Goal: Transaction & Acquisition: Subscribe to service/newsletter

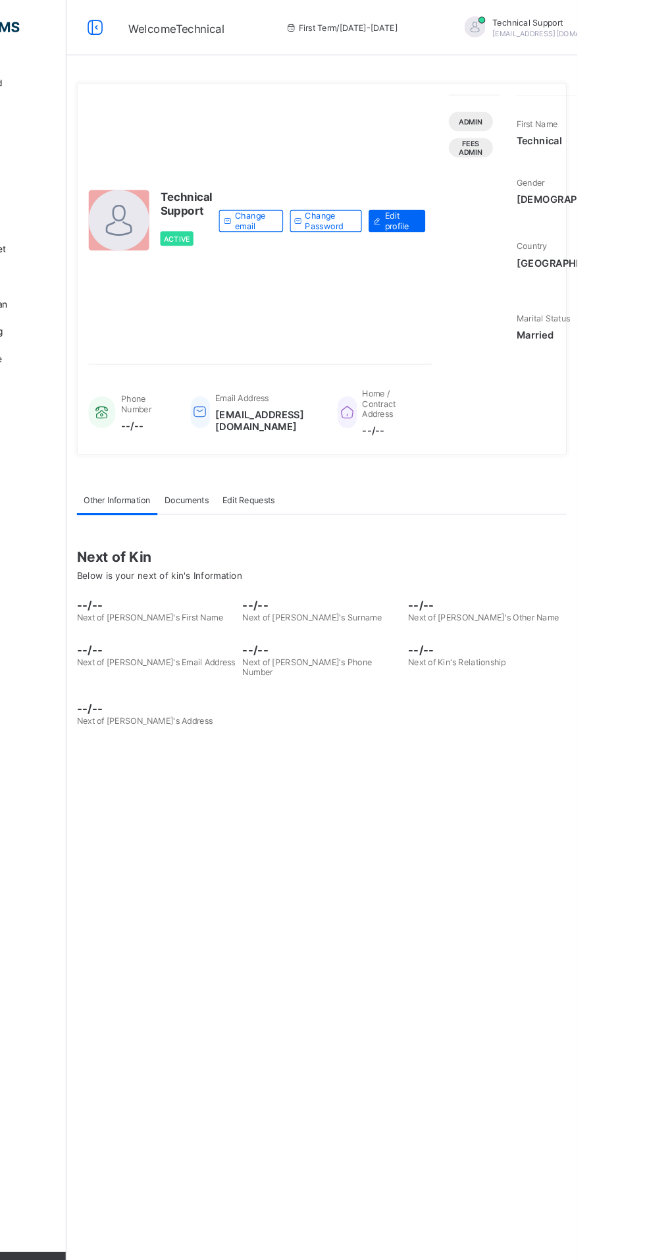
click at [613, 28] on div "Technical Support rejoice.chukwuma@flexisaf.com" at bounding box center [617, 27] width 184 height 22
click at [617, 126] on span "Subscription" at bounding box center [650, 129] width 66 height 10
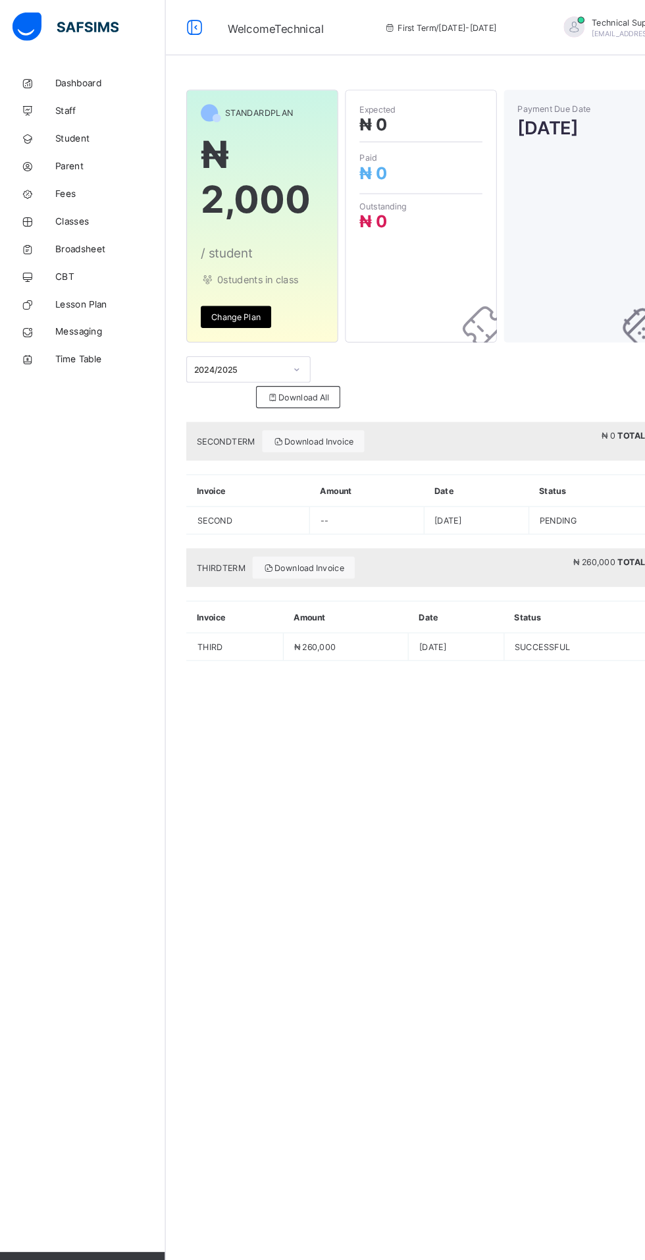
click at [79, 209] on span "Classes" at bounding box center [105, 210] width 105 height 11
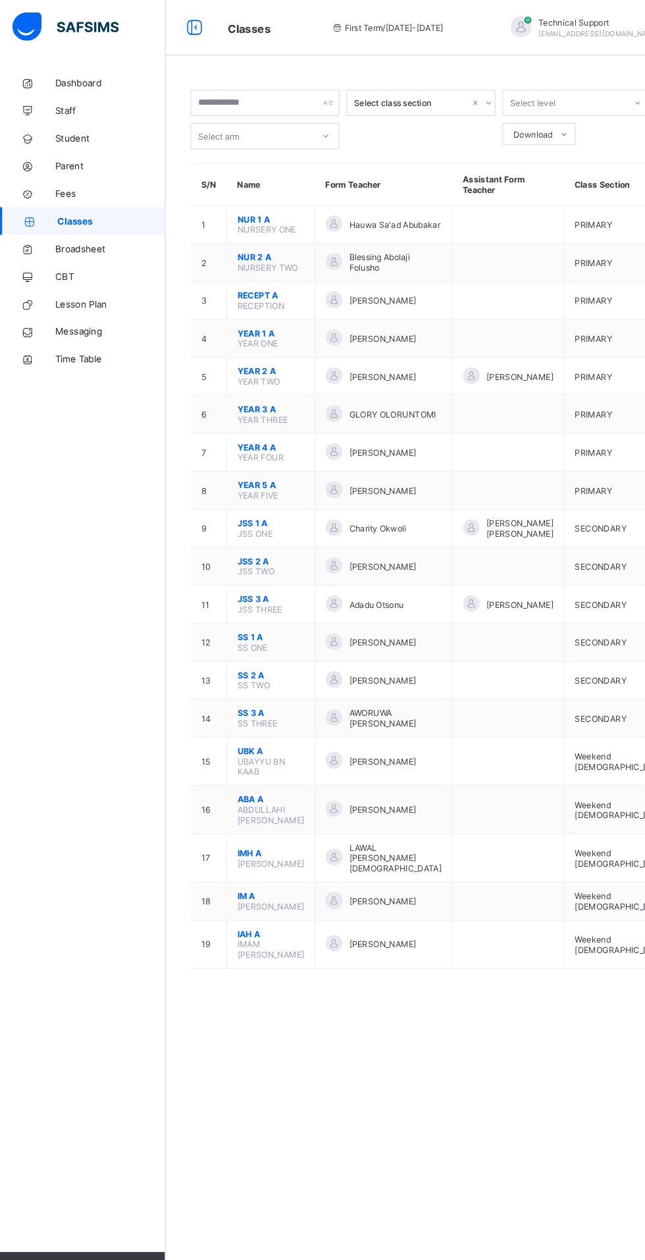
click at [253, 208] on span "NUR 1 A" at bounding box center [259, 209] width 64 height 10
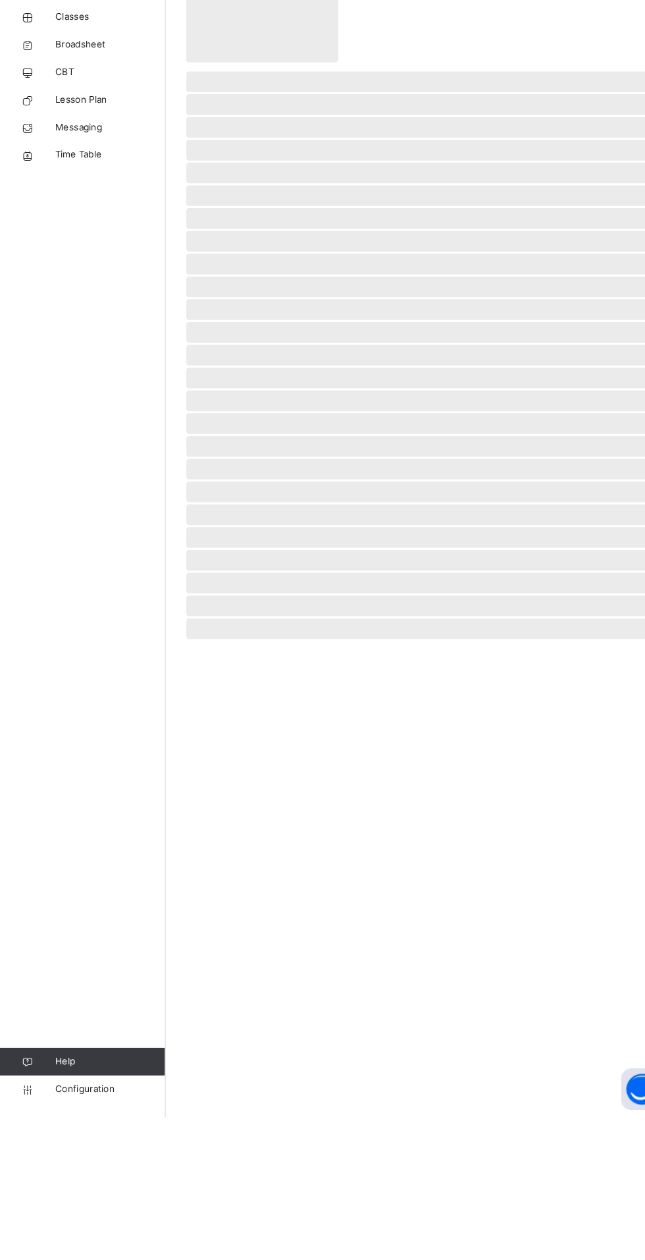
click at [86, 1240] on span "Configuration" at bounding box center [105, 1233] width 105 height 13
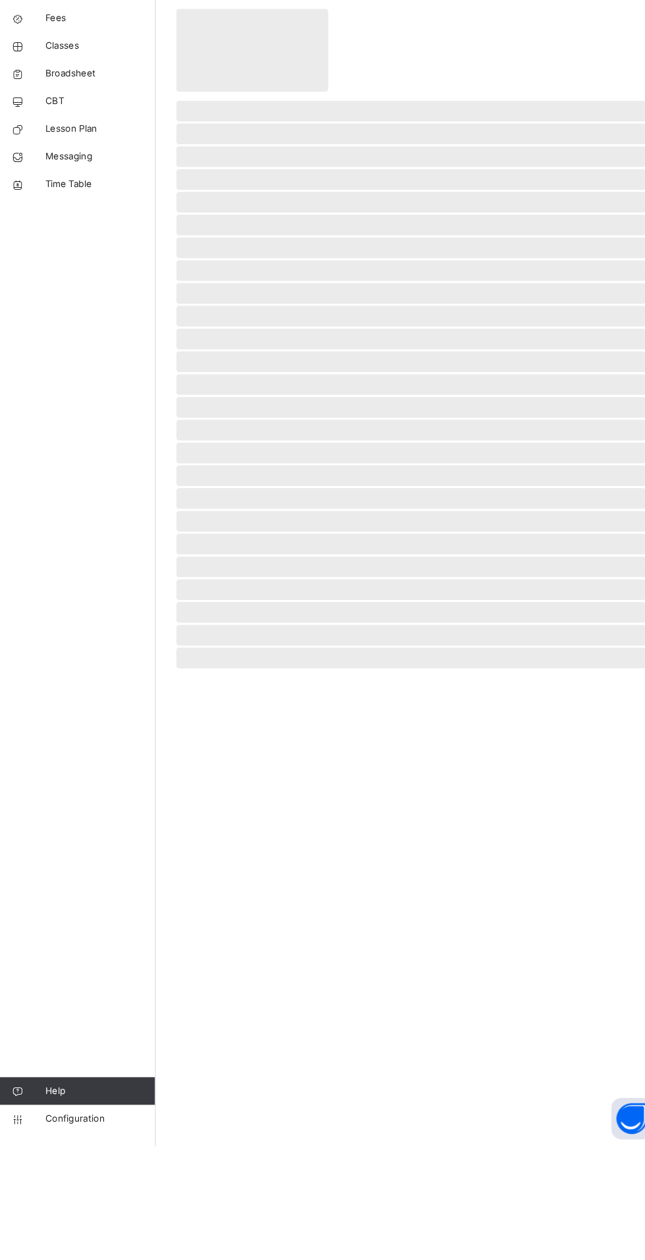
click at [96, 1240] on span "Configuration" at bounding box center [105, 1233] width 105 height 13
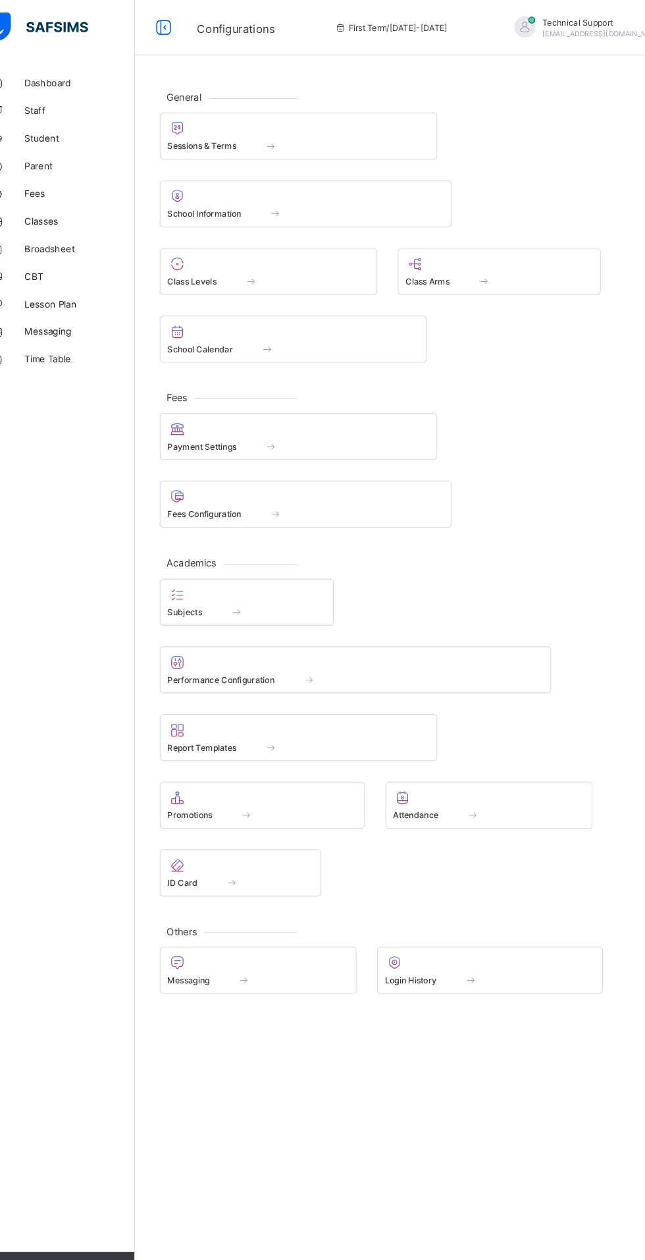
click at [265, 134] on div "Sessions & Terms" at bounding box center [314, 139] width 250 height 11
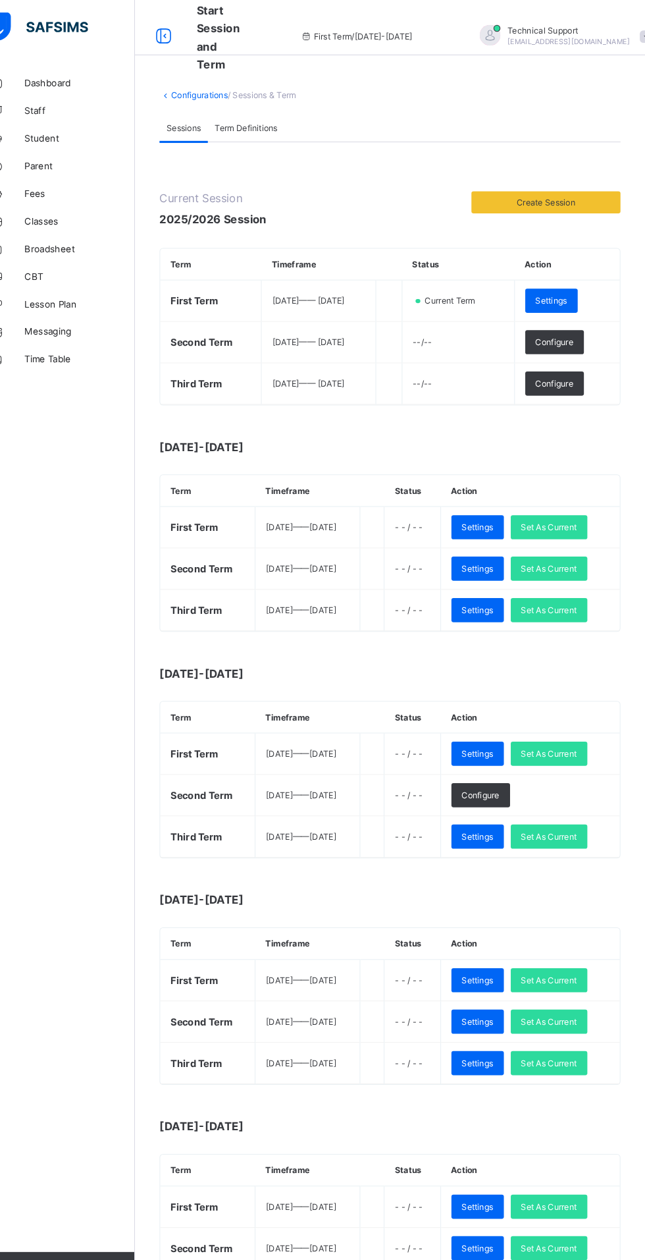
click at [580, 583] on span "Set As Current" at bounding box center [553, 582] width 53 height 10
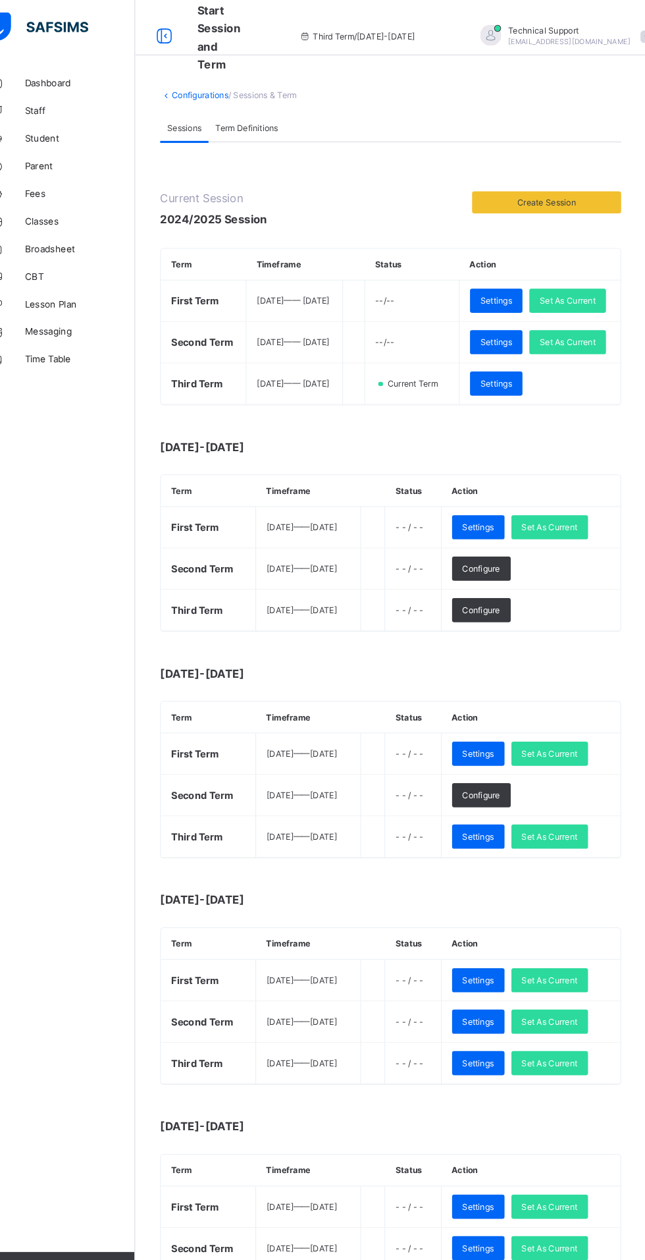
click at [76, 198] on link "Classes" at bounding box center [79, 211] width 158 height 26
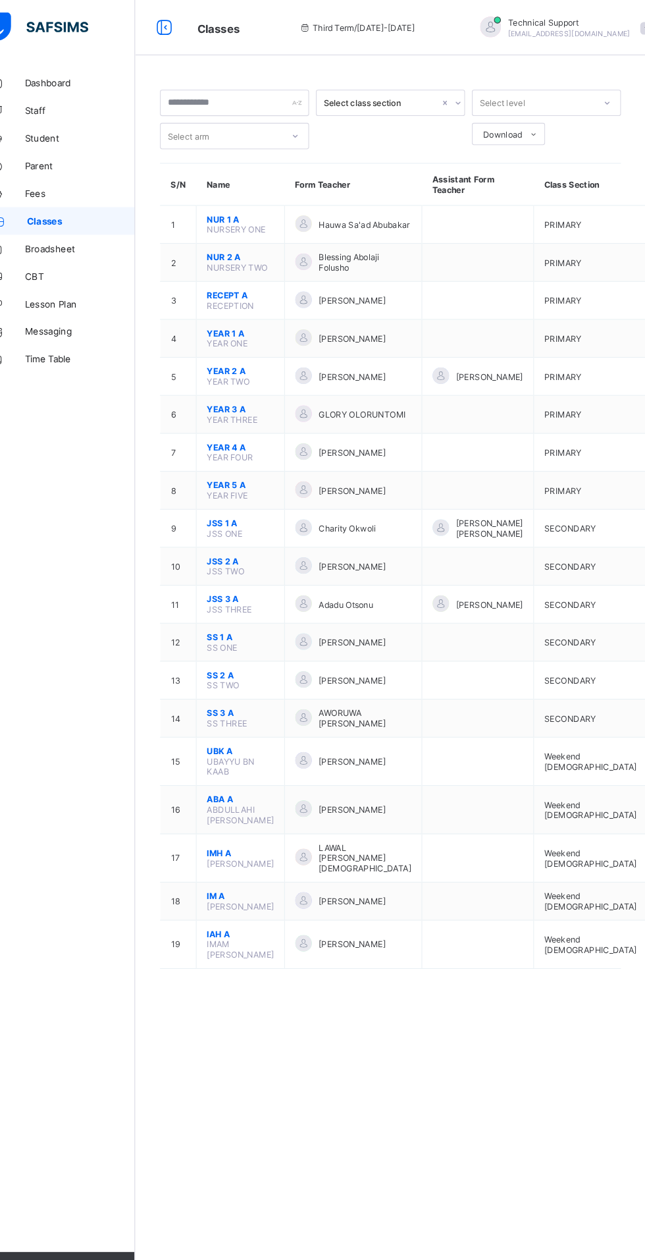
click at [241, 211] on span "NUR 1 A" at bounding box center [259, 209] width 64 height 10
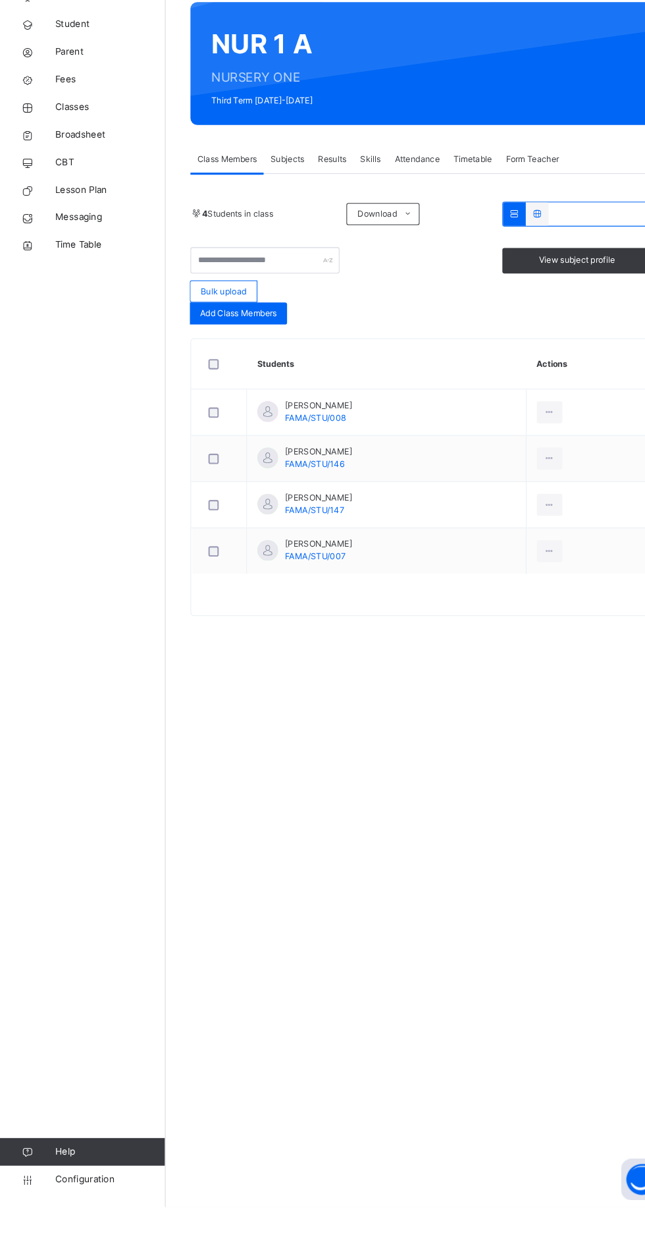
click at [63, 1247] on link "Configuration" at bounding box center [78, 1233] width 157 height 26
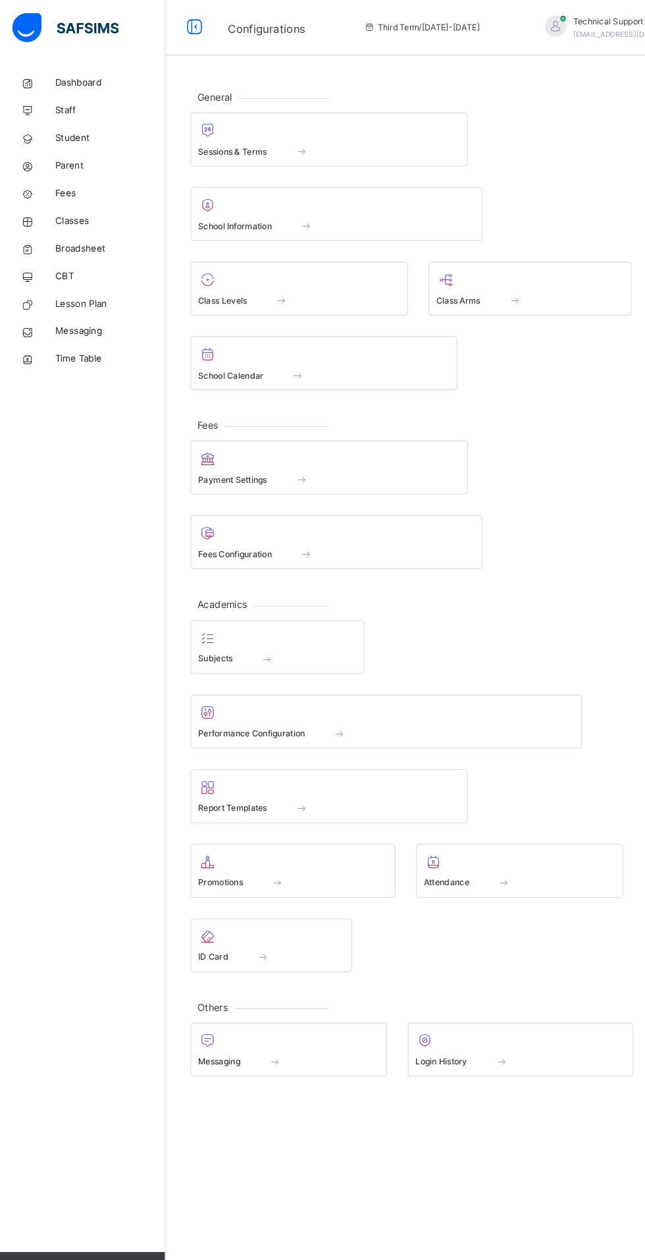
click at [231, 136] on span at bounding box center [314, 135] width 250 height 3
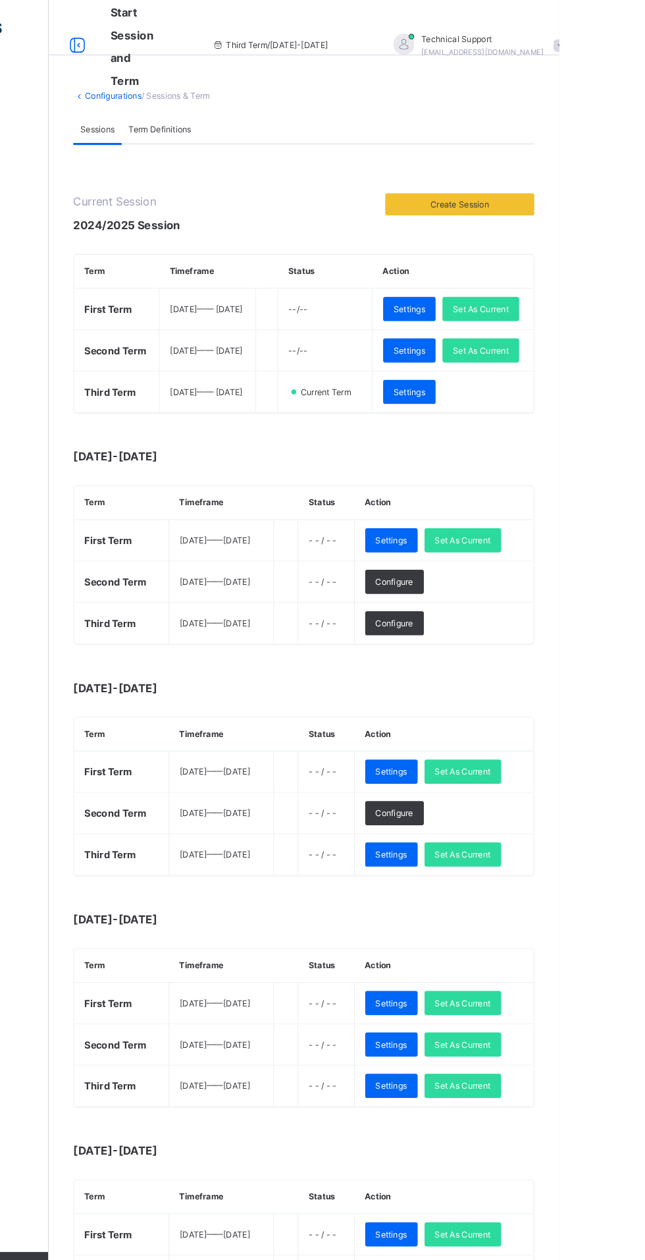
click at [580, 522] on span "Set As Current" at bounding box center [553, 516] width 53 height 12
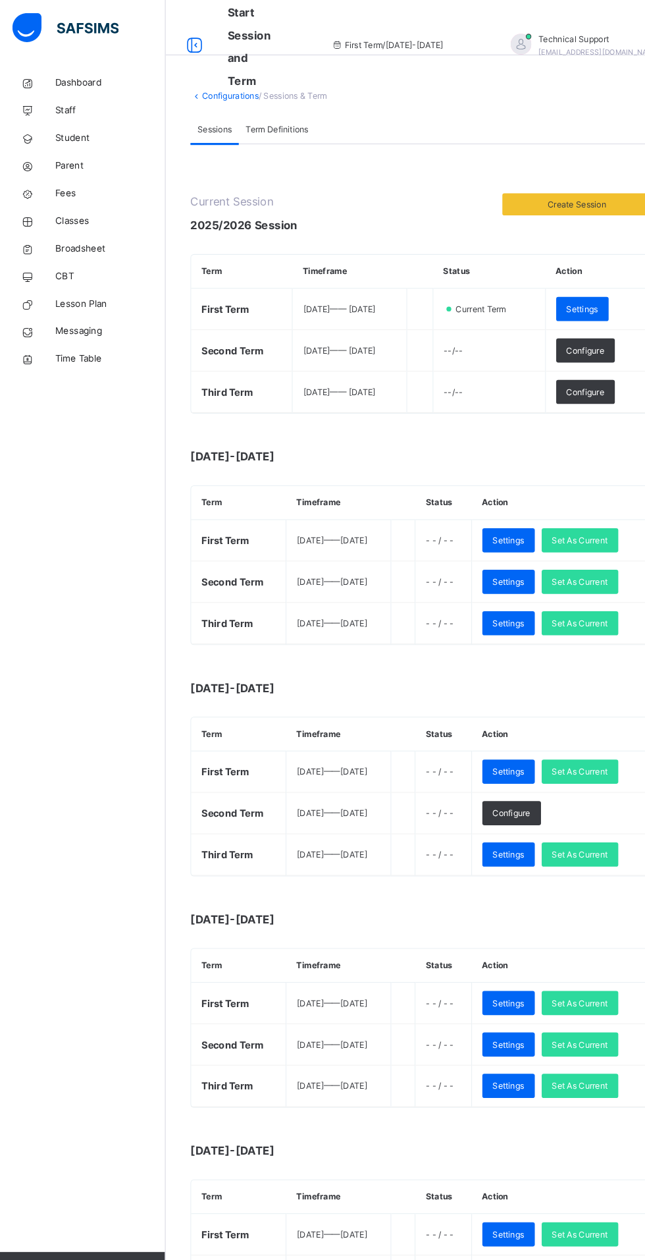
click at [56, 207] on span "Classes" at bounding box center [105, 210] width 105 height 13
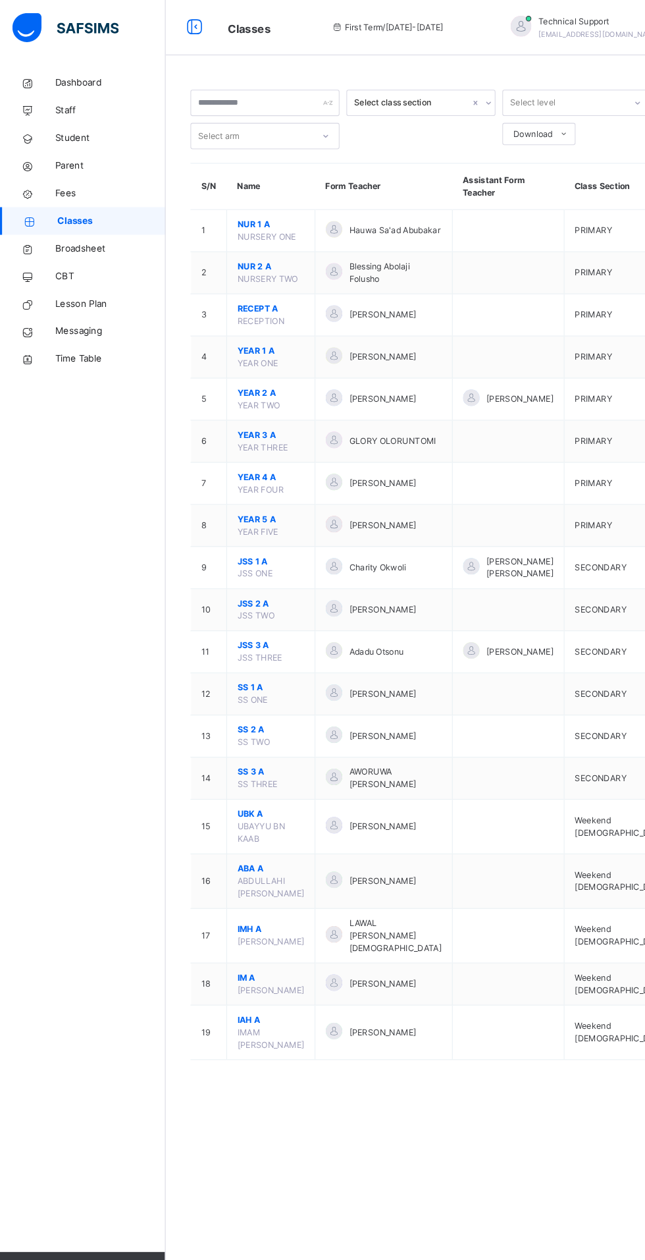
click at [237, 232] on td "NUR 1 A NURSERY ONE" at bounding box center [259, 220] width 84 height 40
click at [248, 257] on span "NUR 2 A" at bounding box center [259, 254] width 64 height 12
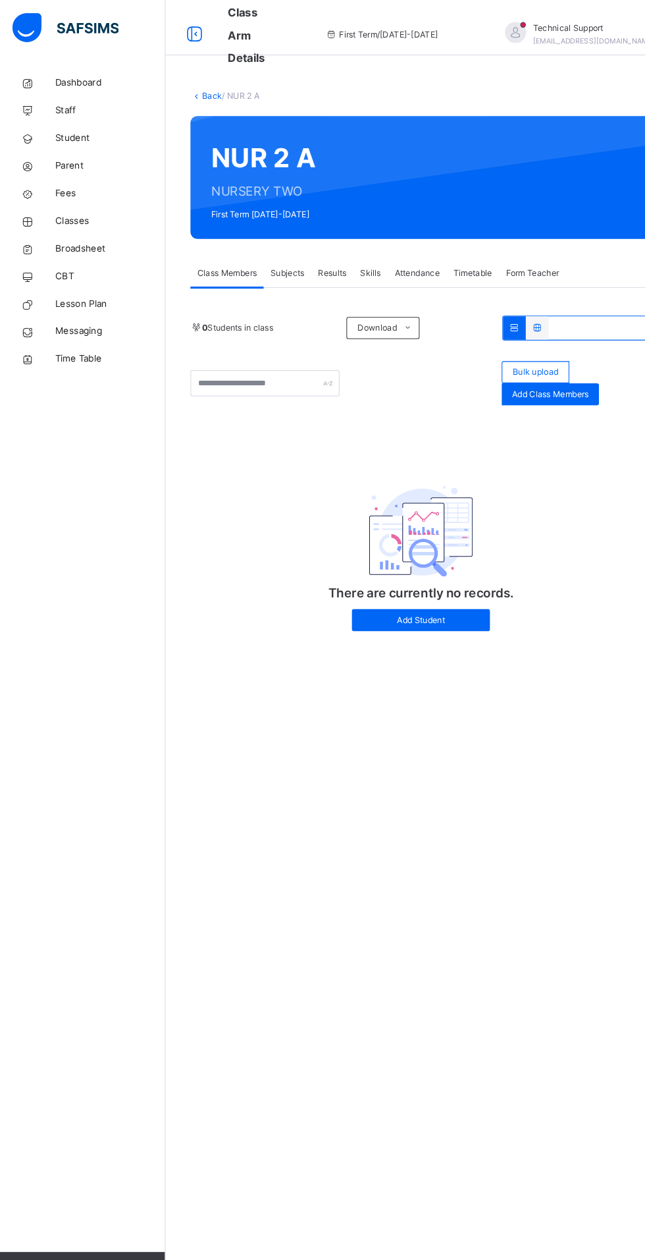
click at [386, 587] on span "Add Student" at bounding box center [402, 592] width 112 height 12
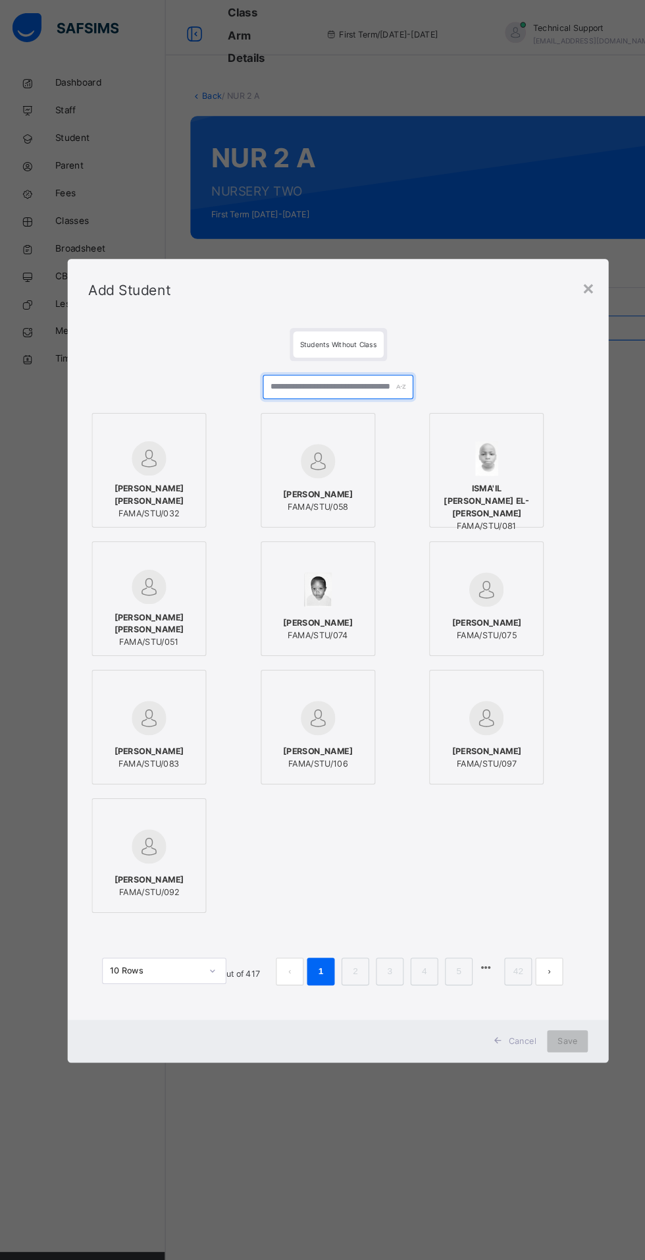
click at [373, 381] on input "text" at bounding box center [322, 369] width 143 height 23
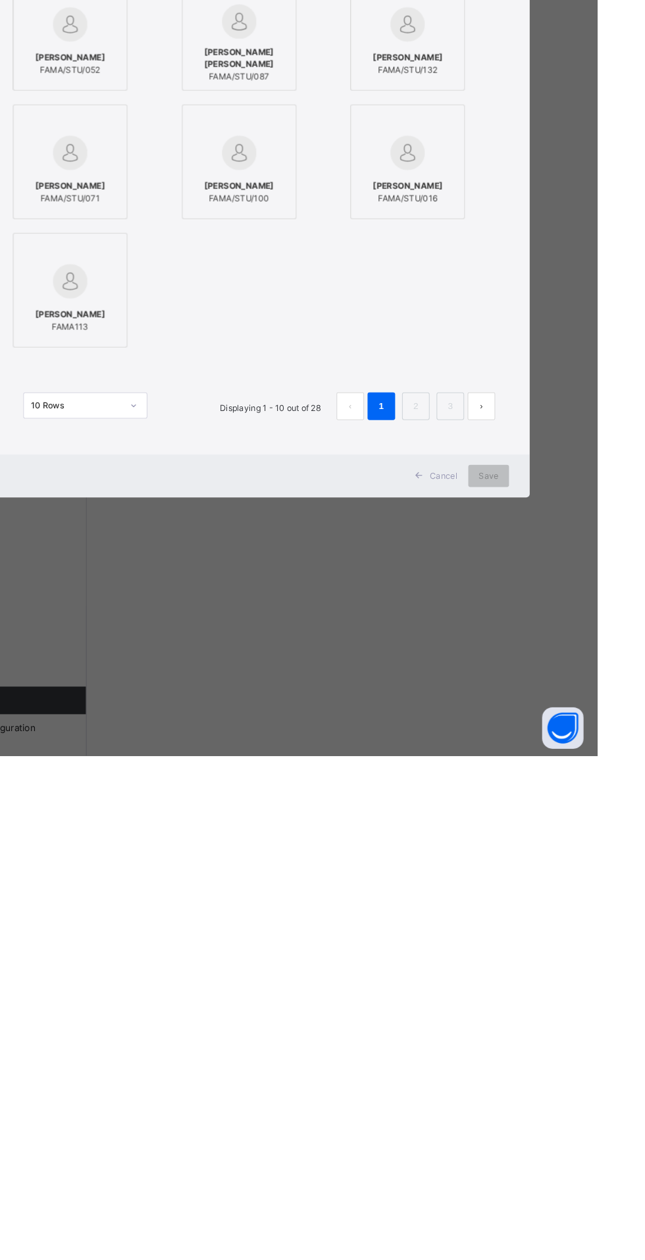
type input "******"
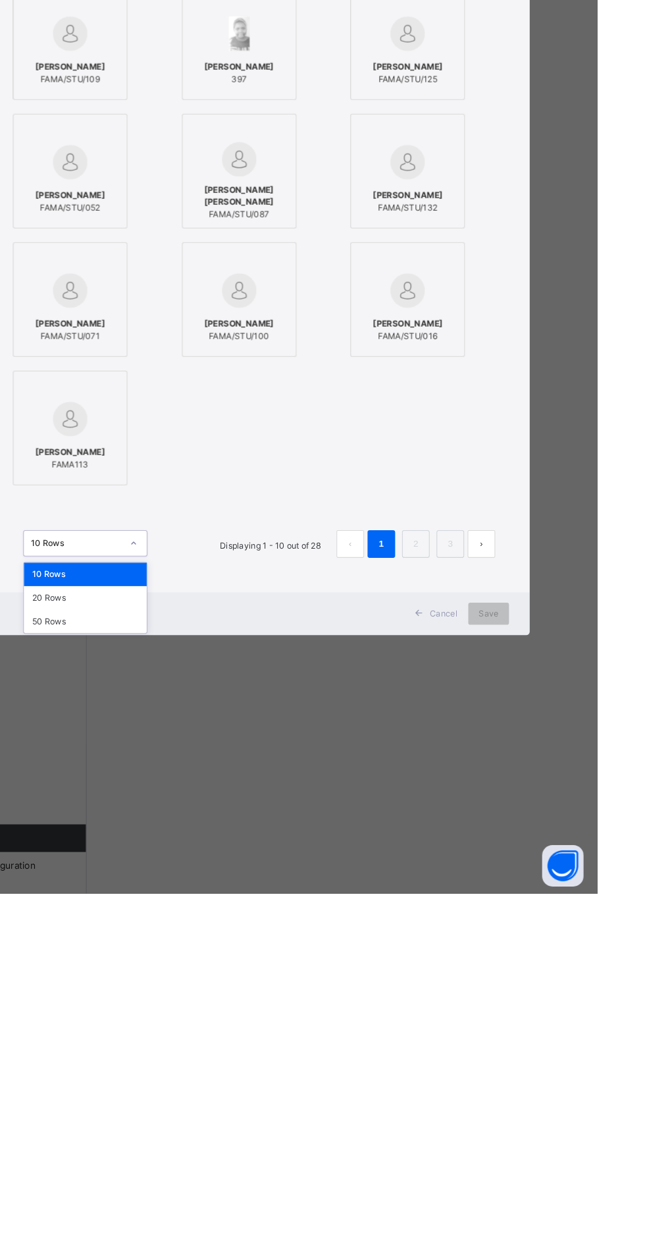
click at [197, 871] on label "FATIMA UMAR FAMA113" at bounding box center [142, 815] width 109 height 109
click at [215, 1012] on div "50 Rows" at bounding box center [156, 1000] width 117 height 22
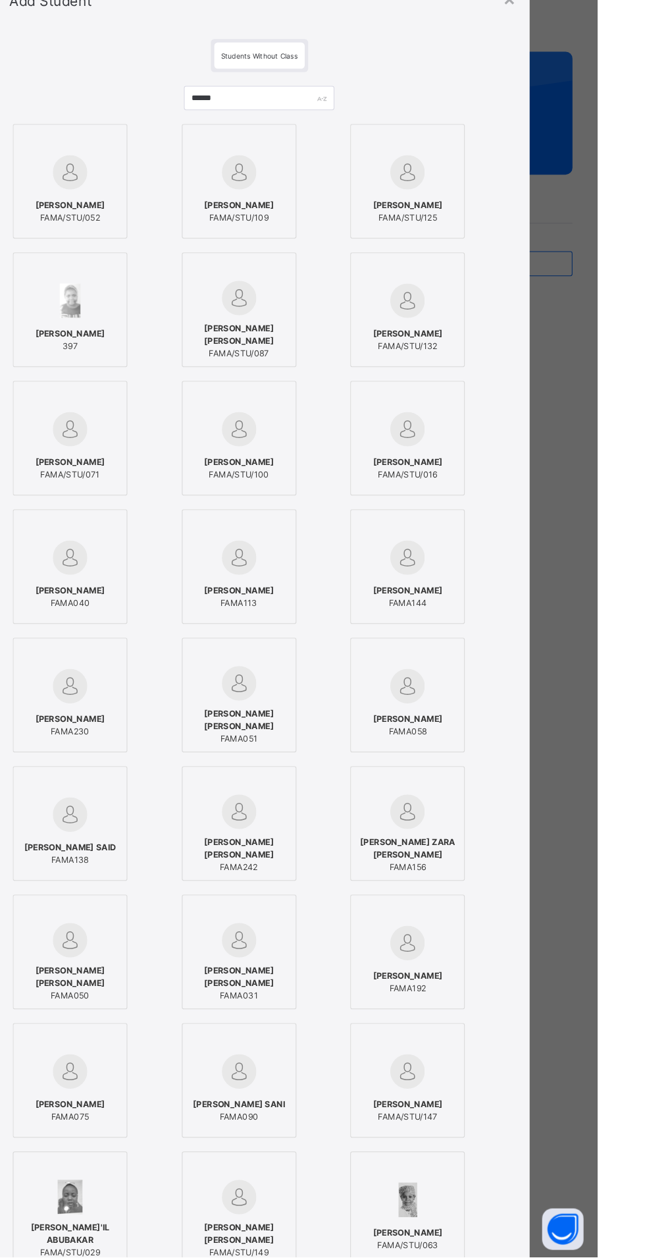
click at [176, 631] on span "FATIMA ALIYU" at bounding box center [142, 625] width 67 height 12
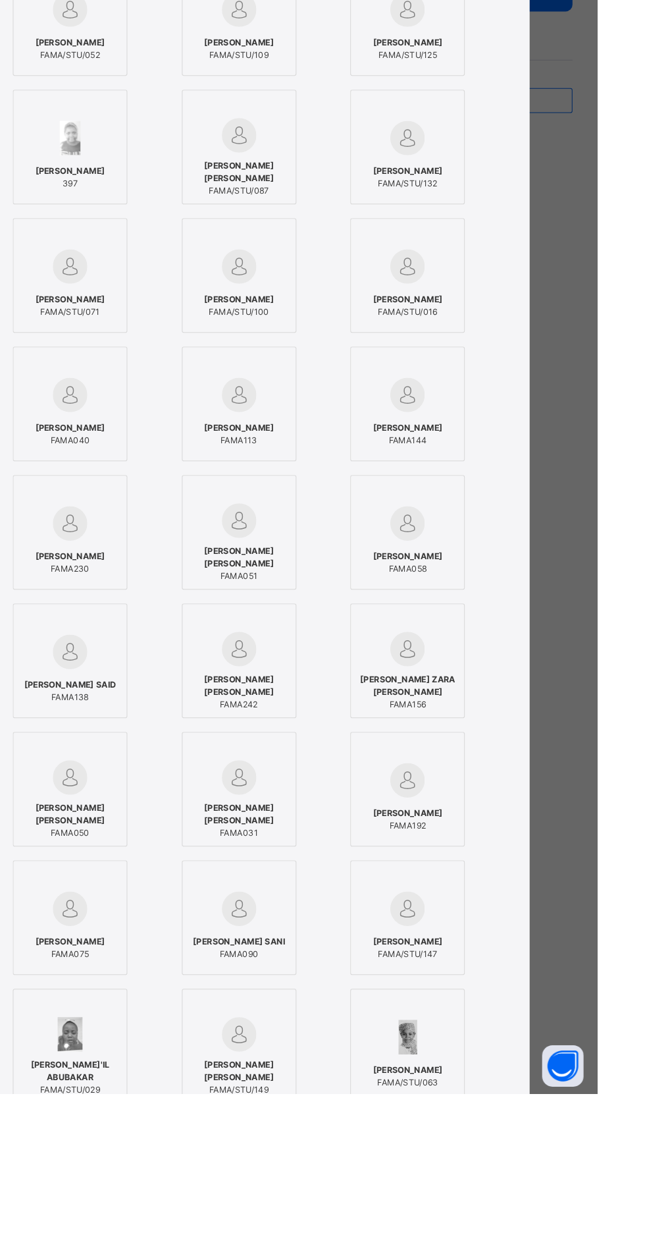
click at [512, 1064] on div at bounding box center [464, 1055] width 95 height 20
click at [190, 574] on div at bounding box center [142, 565] width 95 height 20
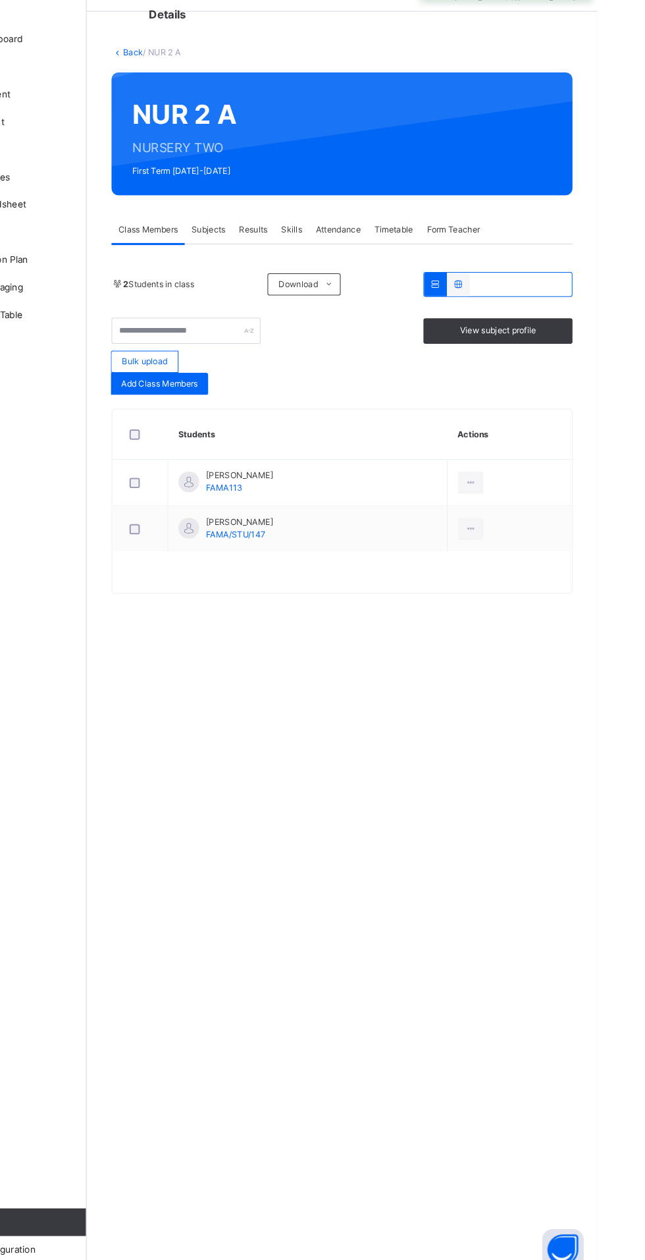
click at [530, 501] on icon at bounding box center [524, 502] width 11 height 12
click at [0, 0] on div "Remove from Class" at bounding box center [0, 0] width 0 height 0
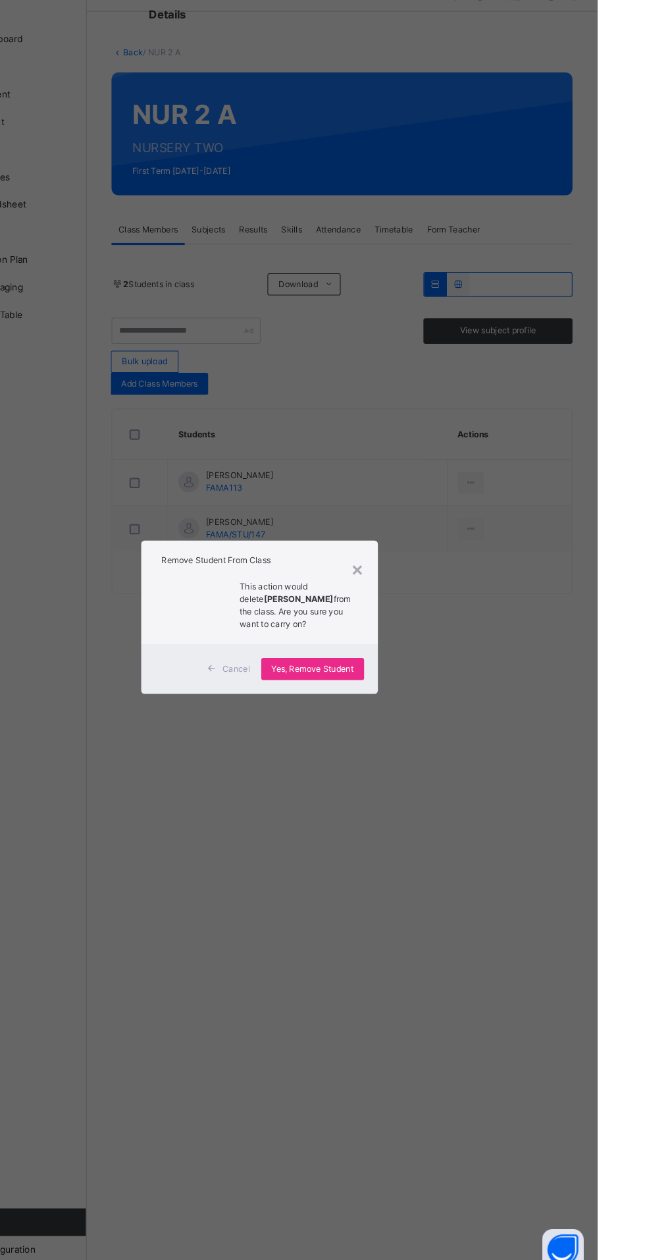
click at [413, 686] on span "Yes, Remove Student" at bounding box center [374, 680] width 78 height 12
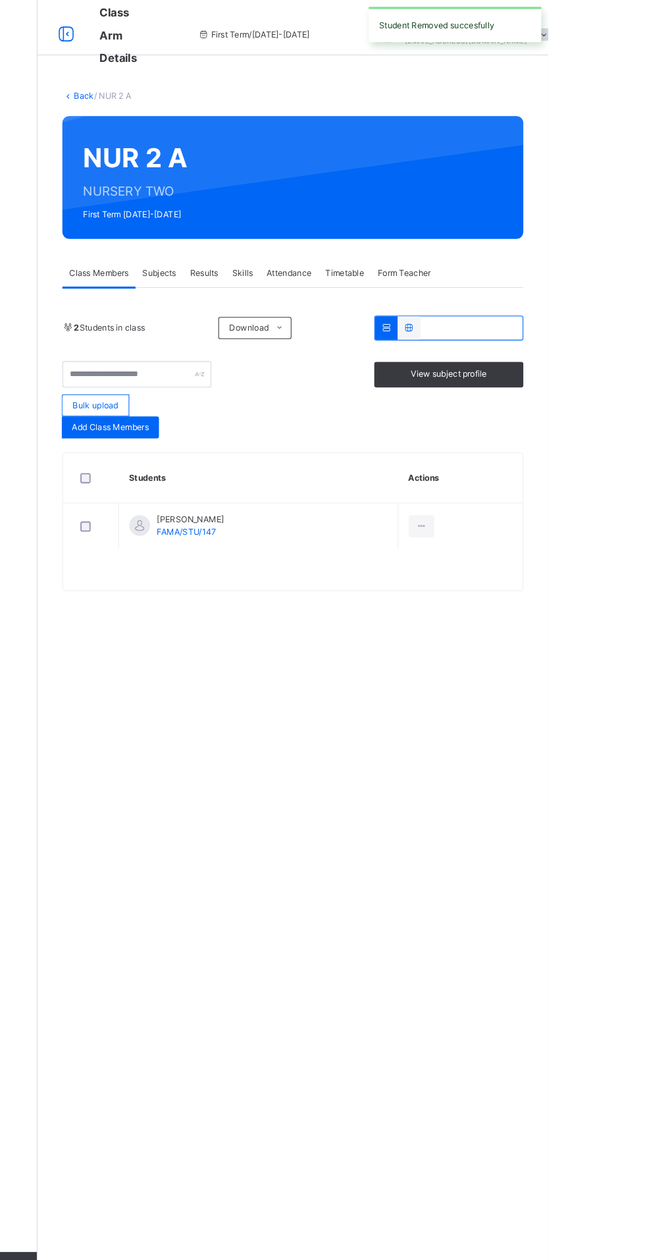
click at [613, 40] on div "Technical Support rejoice.chukwuma@flexisaf.com" at bounding box center [561, 33] width 184 height 24
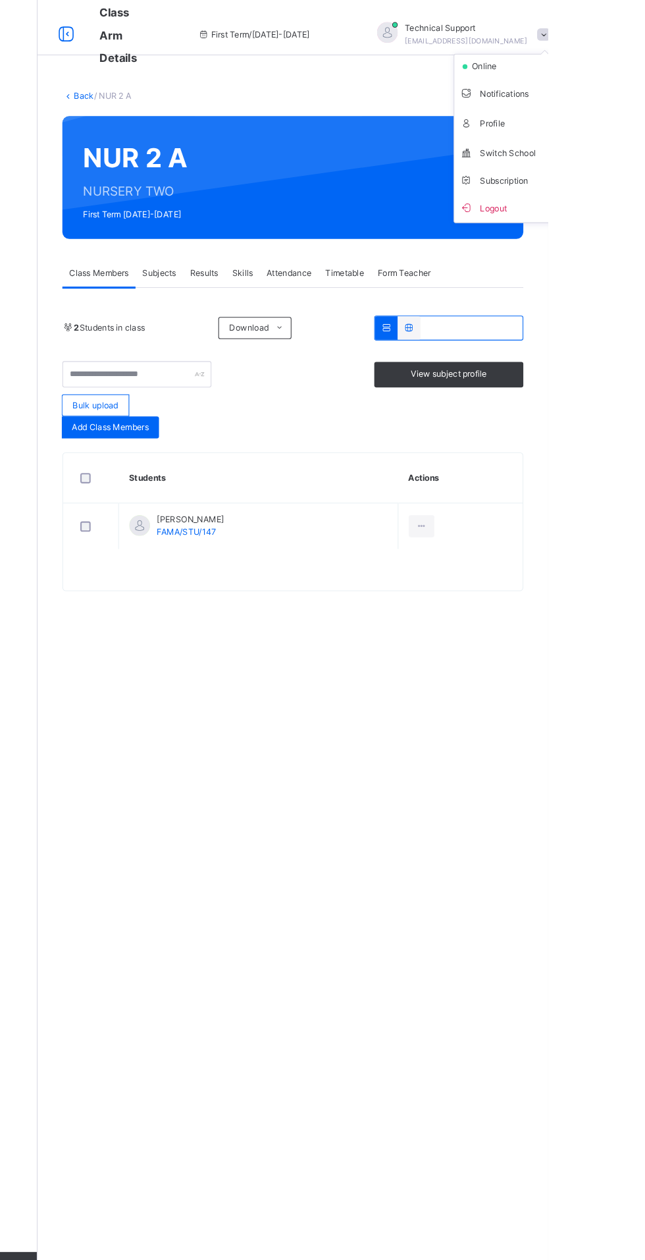
click at [561, 140] on span "Switch School" at bounding box center [604, 145] width 87 height 18
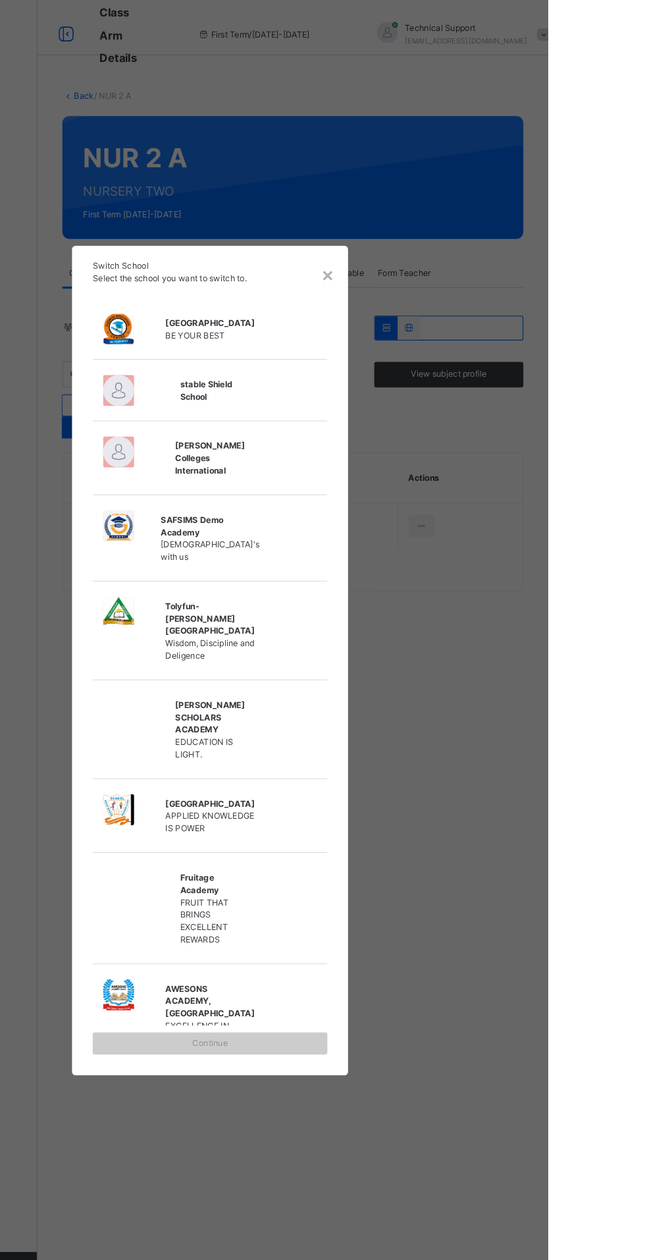
click at [635, 824] on div "× Switch School Select the school you want to switch to. Ojomoh Education Centr…" at bounding box center [322, 630] width 645 height 1260
click at [441, 275] on div "×" at bounding box center [435, 262] width 13 height 28
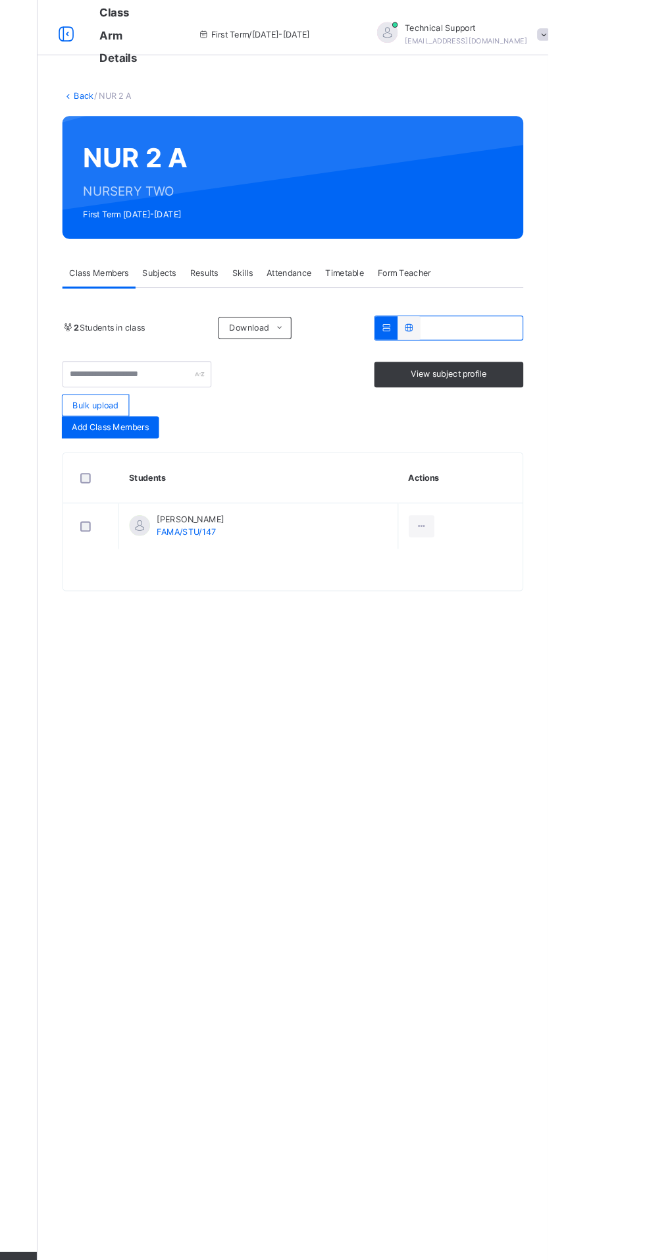
click at [635, 33] on span at bounding box center [641, 33] width 12 height 12
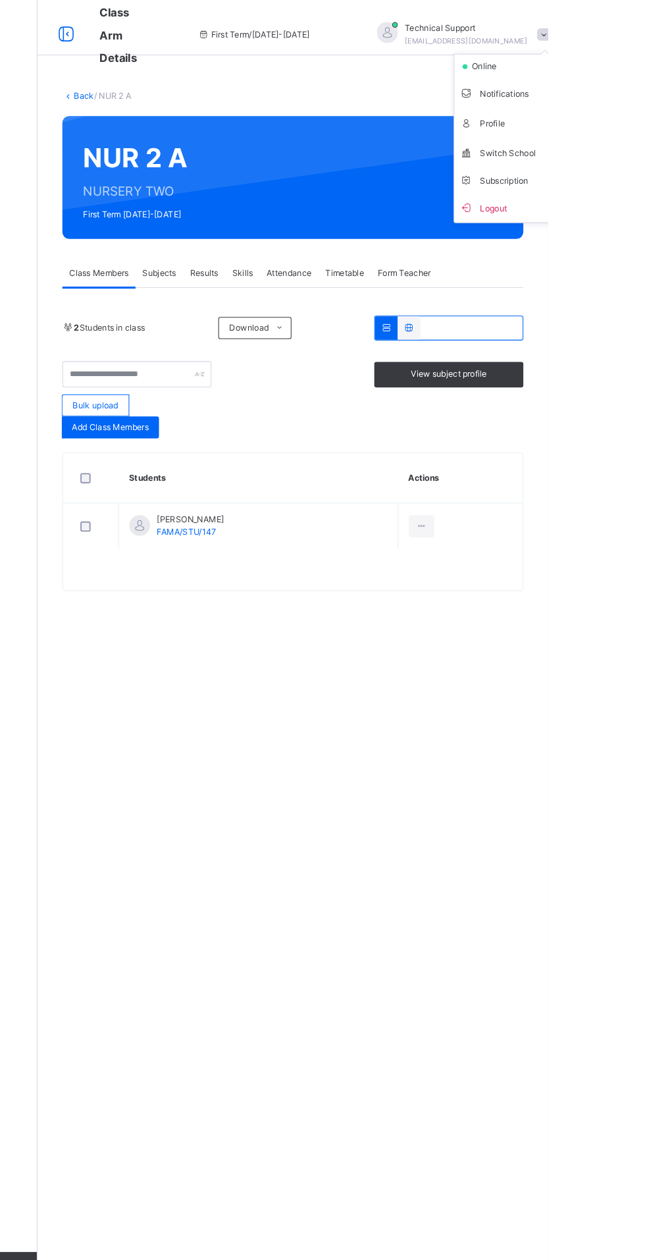
click at [580, 173] on span "Subscription" at bounding box center [594, 172] width 66 height 10
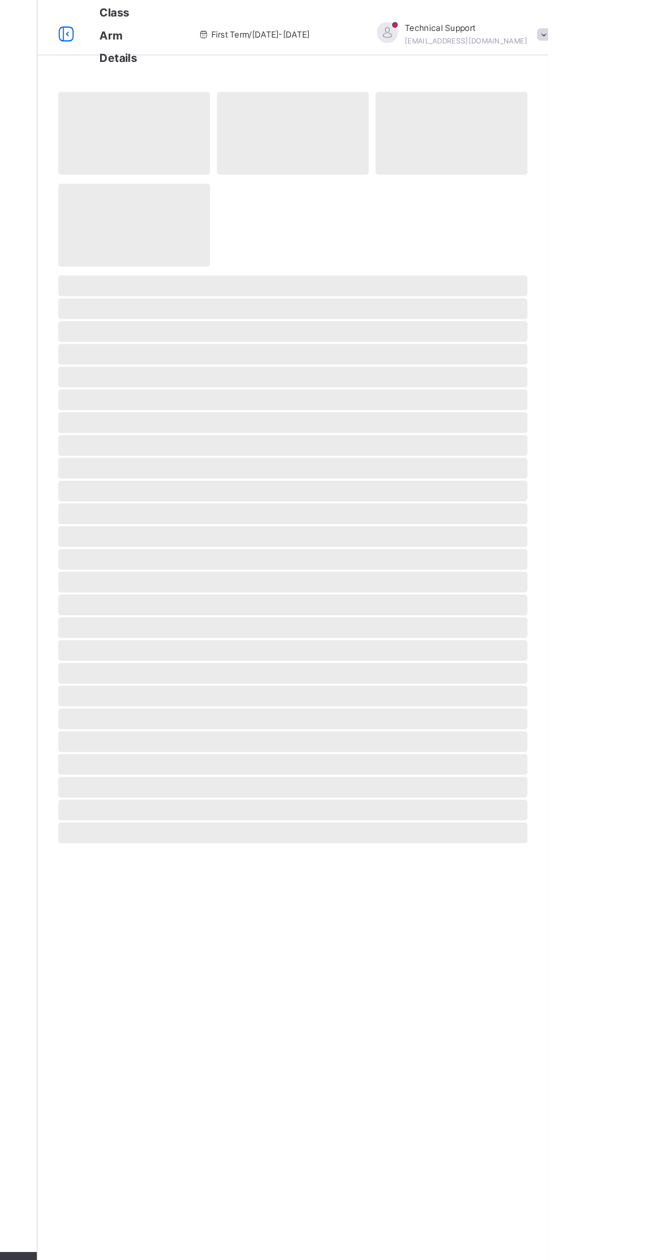
click at [635, 32] on span at bounding box center [641, 33] width 12 height 12
click at [577, 173] on span "Subscription" at bounding box center [594, 172] width 66 height 10
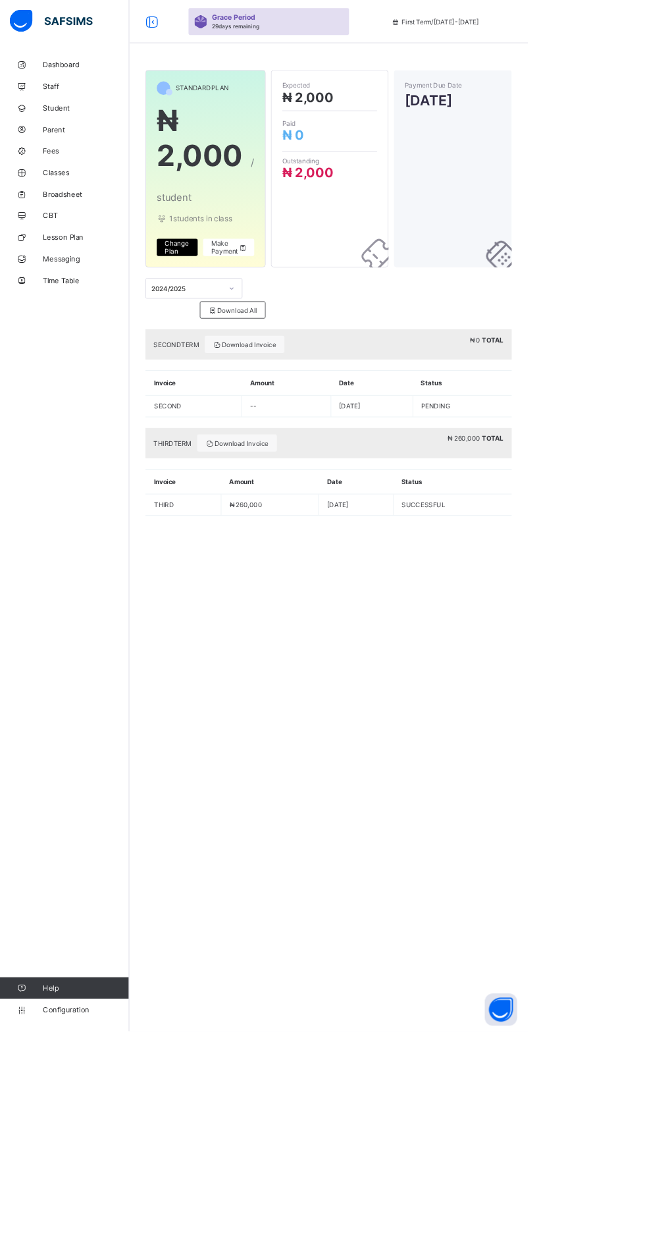
click at [285, 296] on span "Make Payment" at bounding box center [280, 302] width 44 height 20
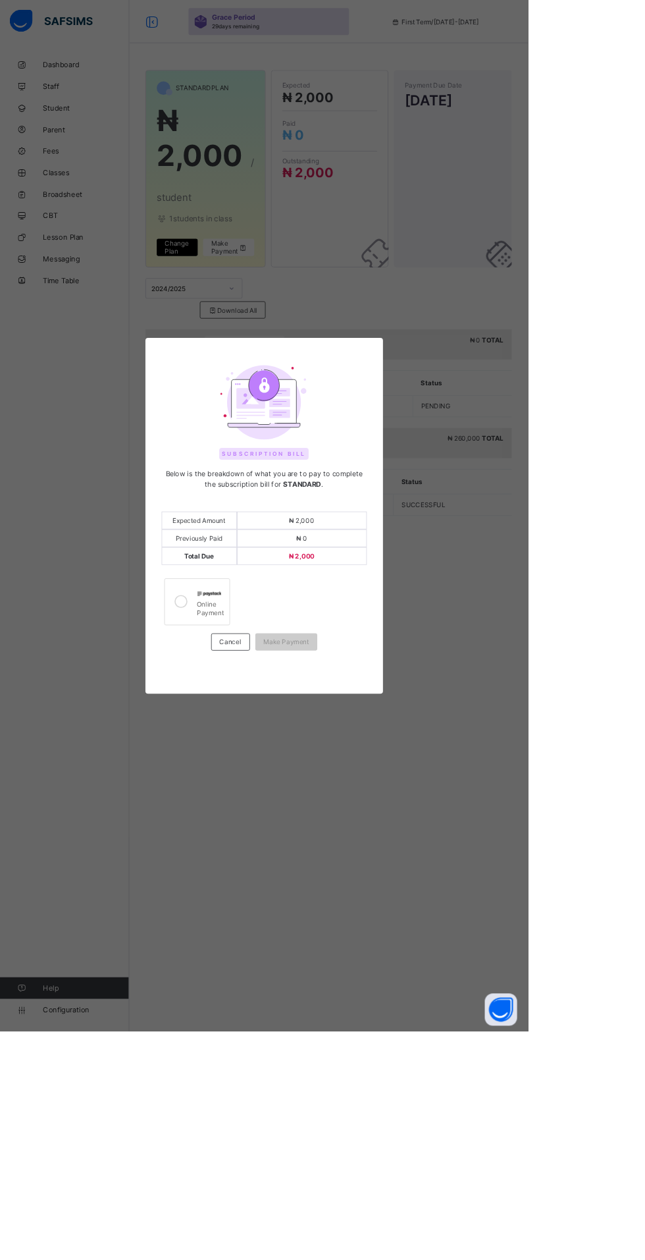
click at [229, 743] on icon at bounding box center [221, 735] width 16 height 16
click at [388, 795] on div "Make Payment" at bounding box center [350, 784] width 76 height 21
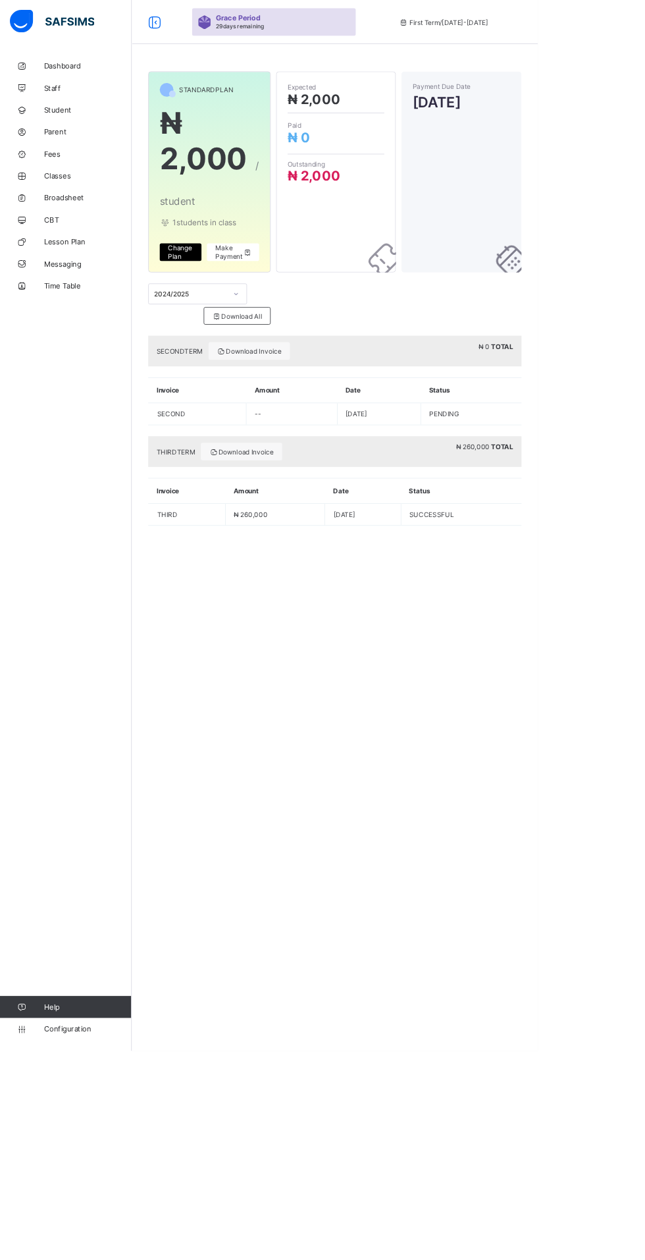
click at [293, 308] on icon at bounding box center [296, 303] width 11 height 10
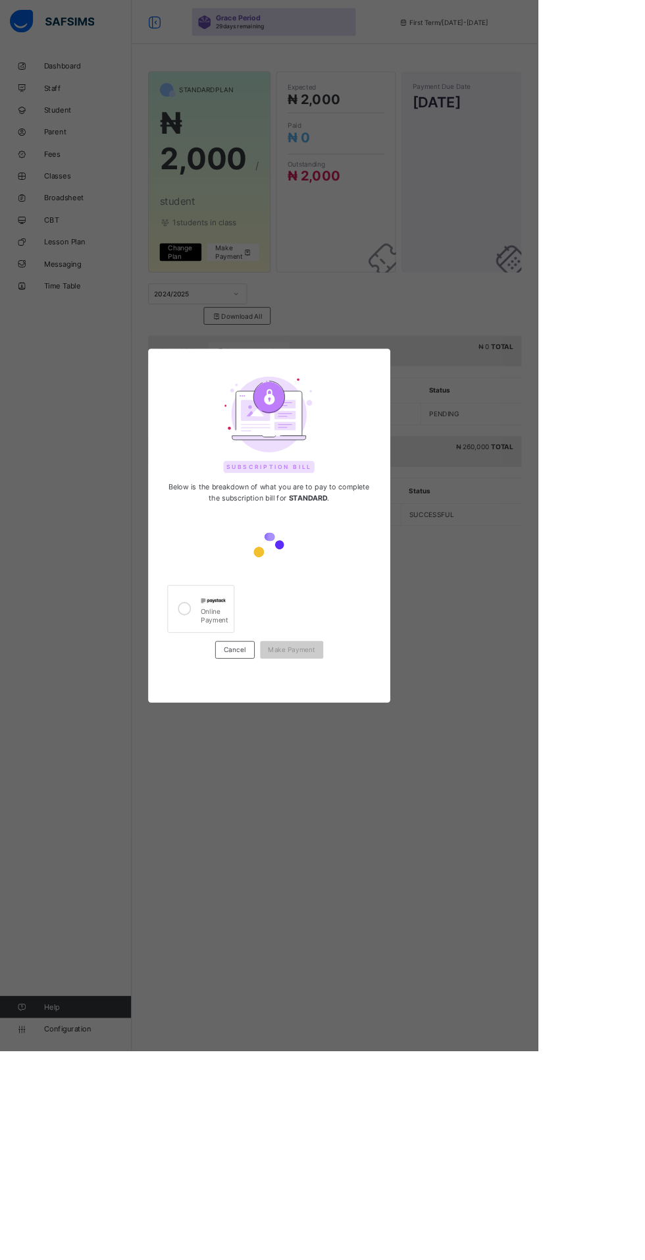
click at [274, 748] on div "Online Payment" at bounding box center [257, 736] width 33 height 23
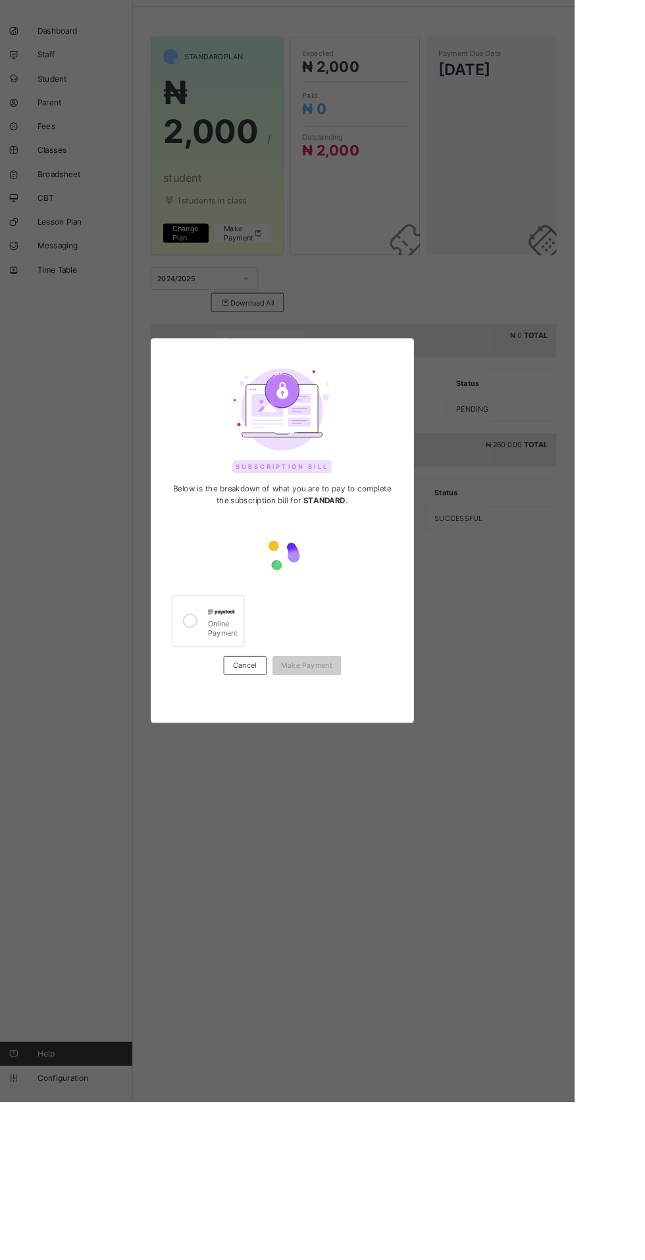
click at [306, 790] on div "Cancel" at bounding box center [281, 779] width 47 height 21
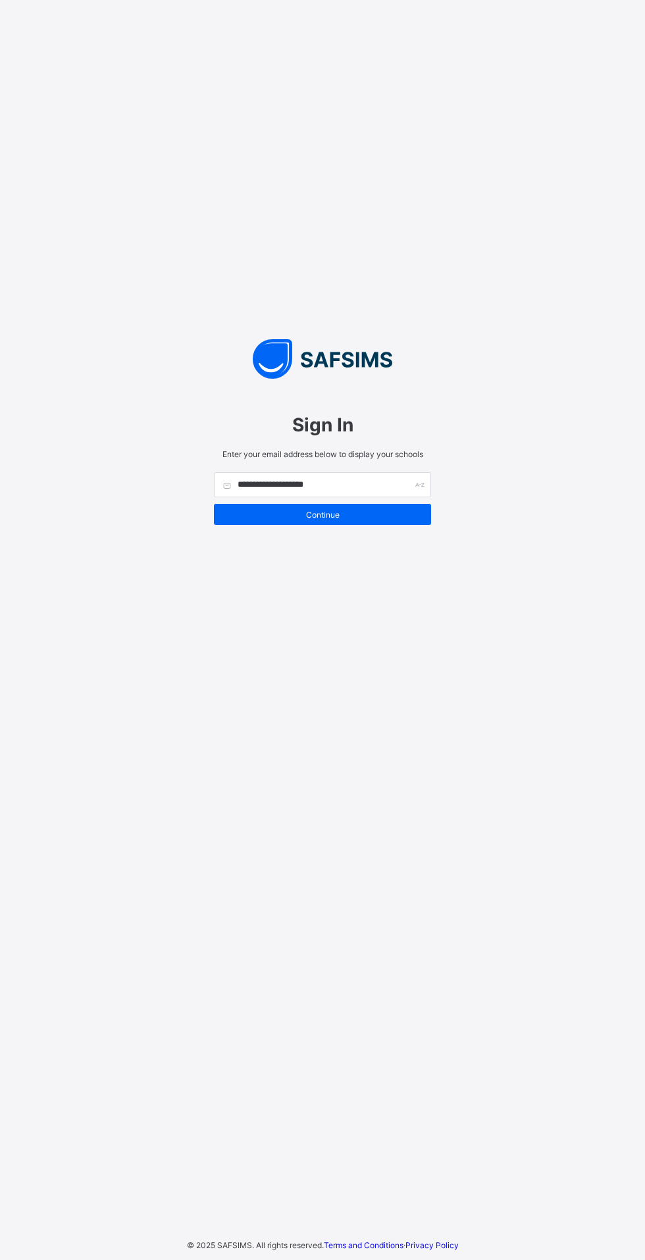
type input "**********"
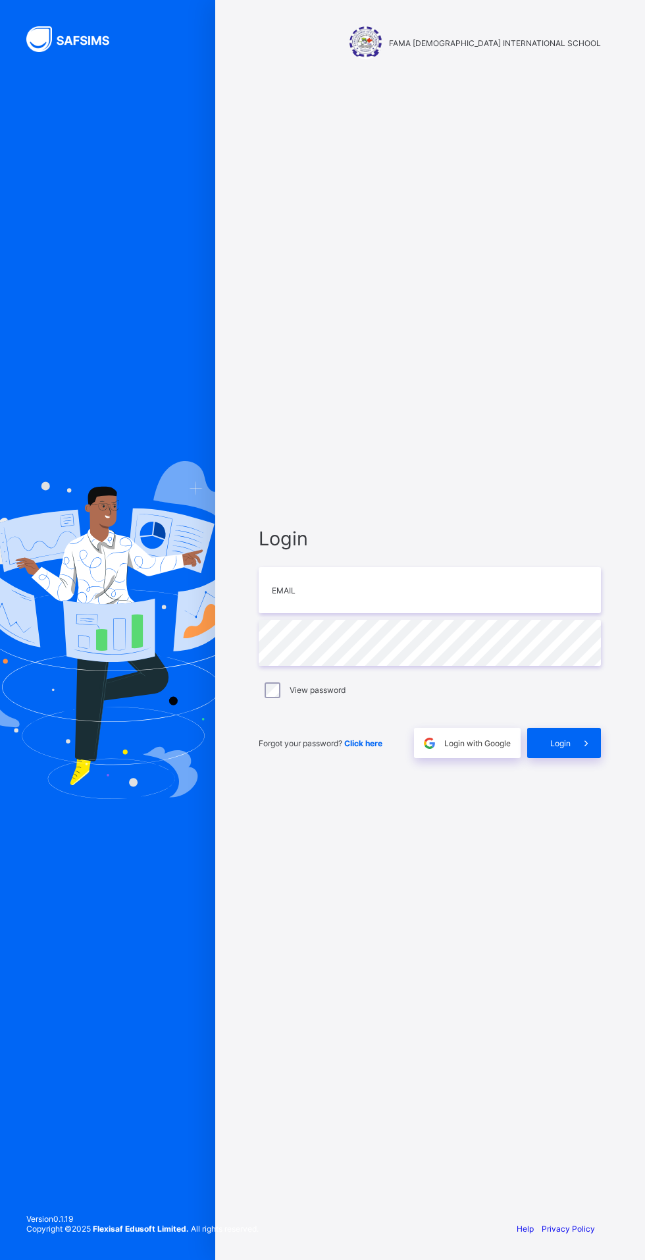
click at [468, 748] on span "Login with Google" at bounding box center [478, 743] width 67 height 10
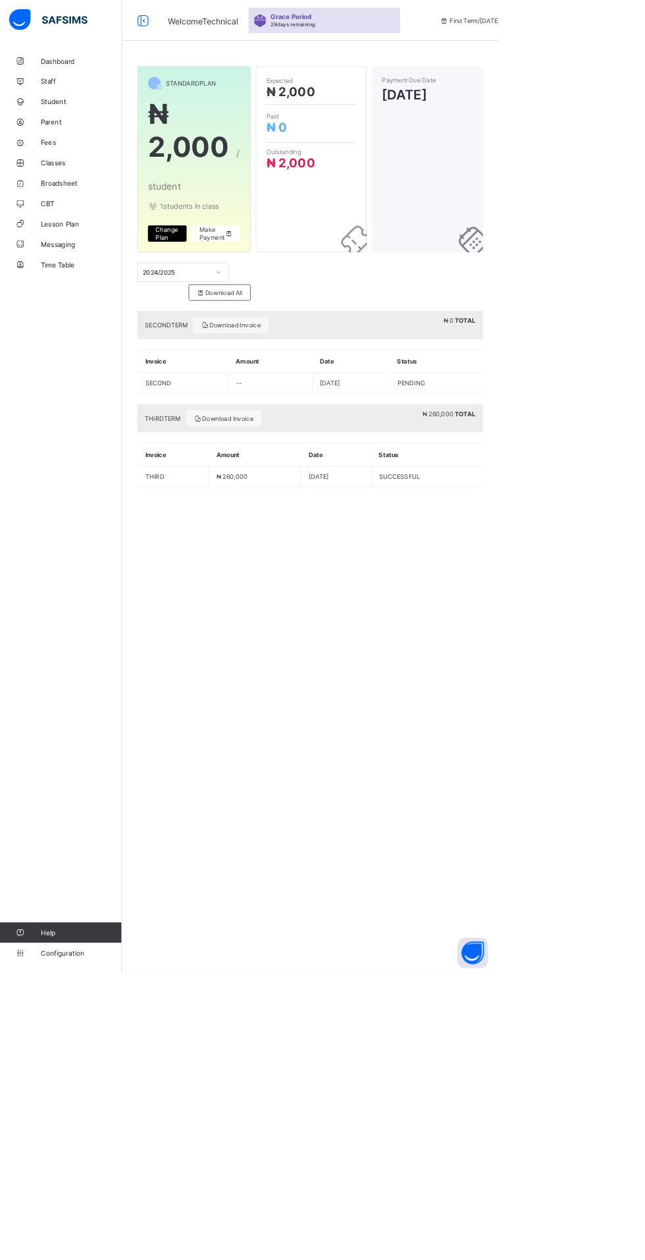
click at [296, 303] on icon at bounding box center [296, 303] width 11 height 10
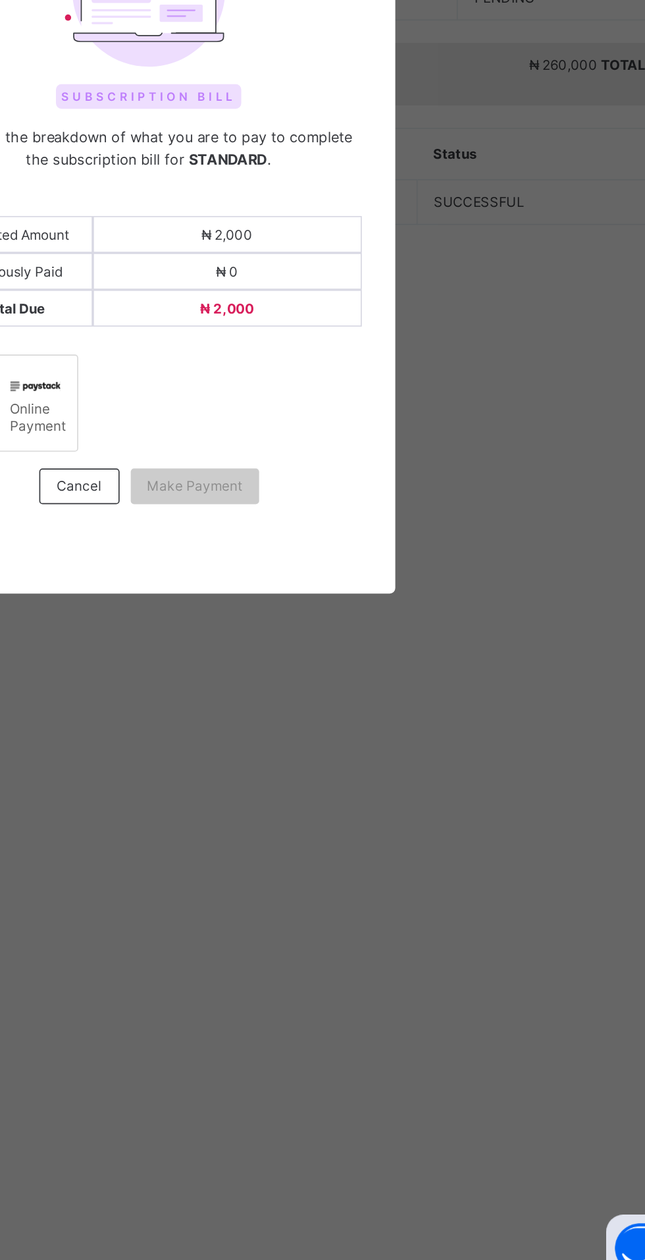
click at [281, 764] on label "Online Payment" at bounding box center [241, 735] width 80 height 57
click at [388, 795] on div "Make Payment" at bounding box center [350, 784] width 76 height 21
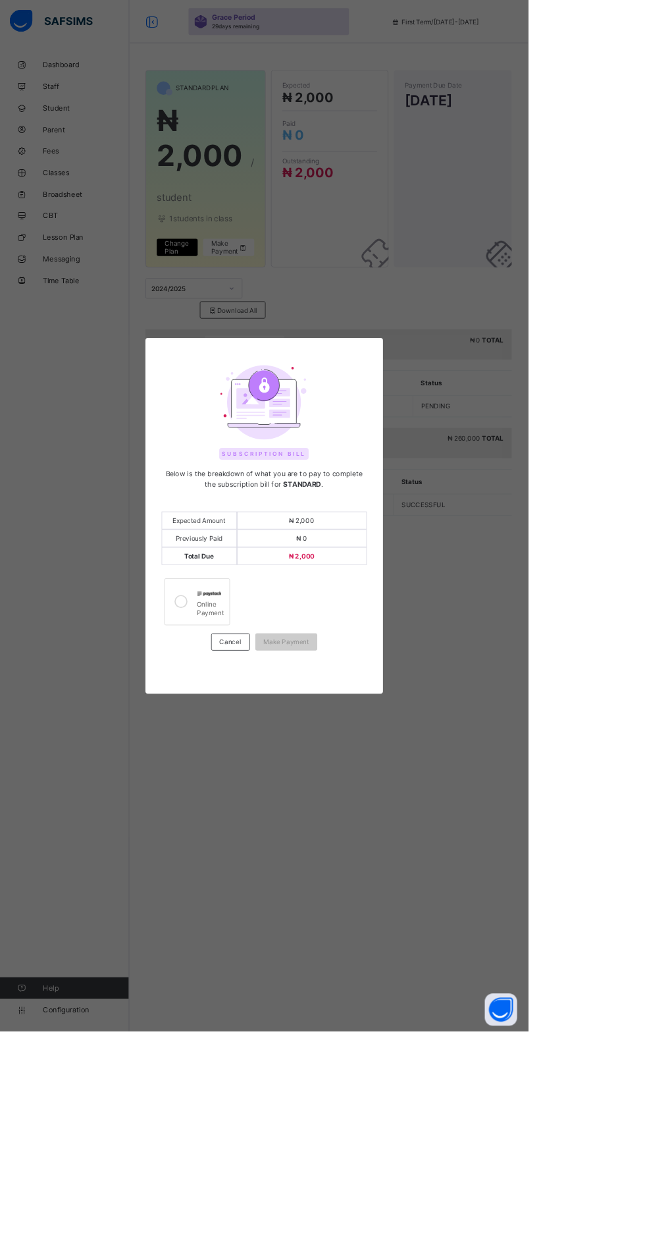
click at [274, 753] on div "Online Payment" at bounding box center [257, 741] width 33 height 23
click at [378, 789] on span "Make Payment" at bounding box center [350, 784] width 56 height 10
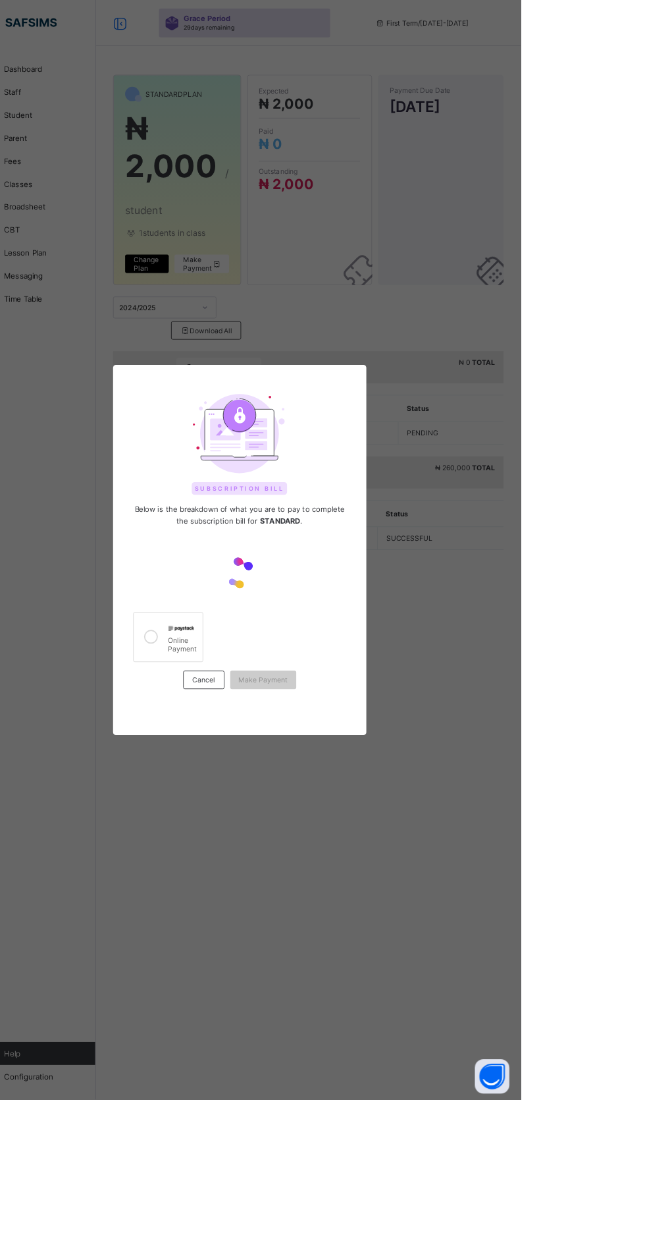
click at [306, 790] on div "Cancel" at bounding box center [281, 779] width 47 height 21
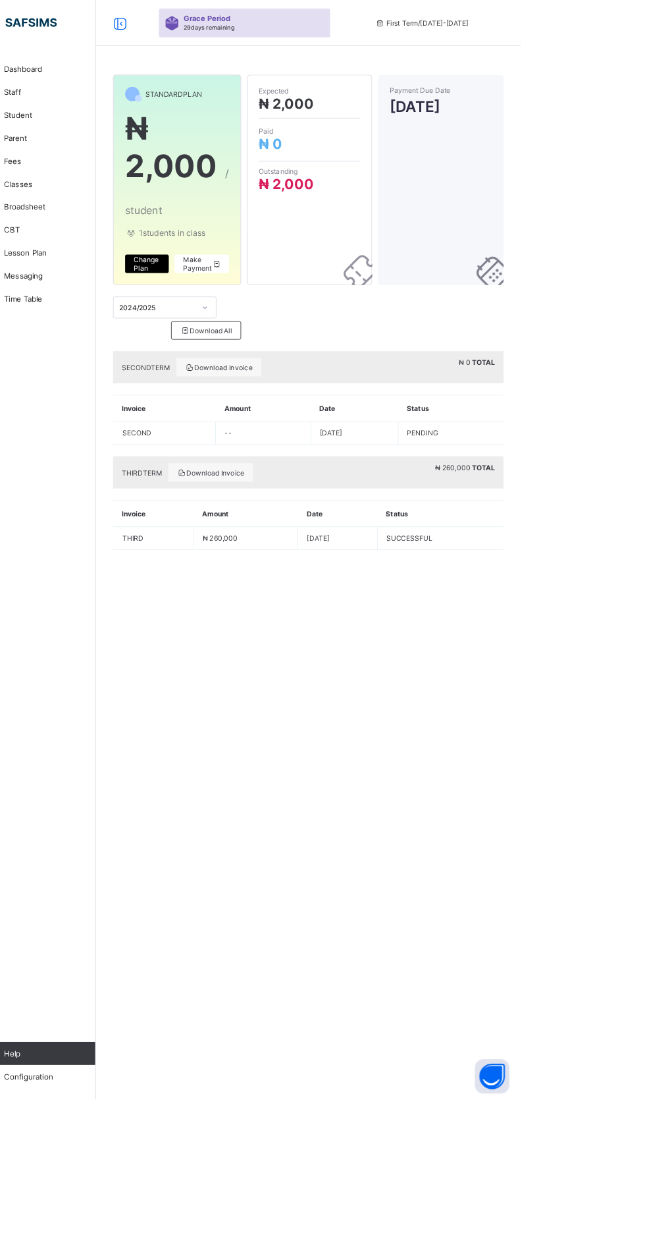
click at [273, 298] on span "Make Payment" at bounding box center [280, 302] width 44 height 20
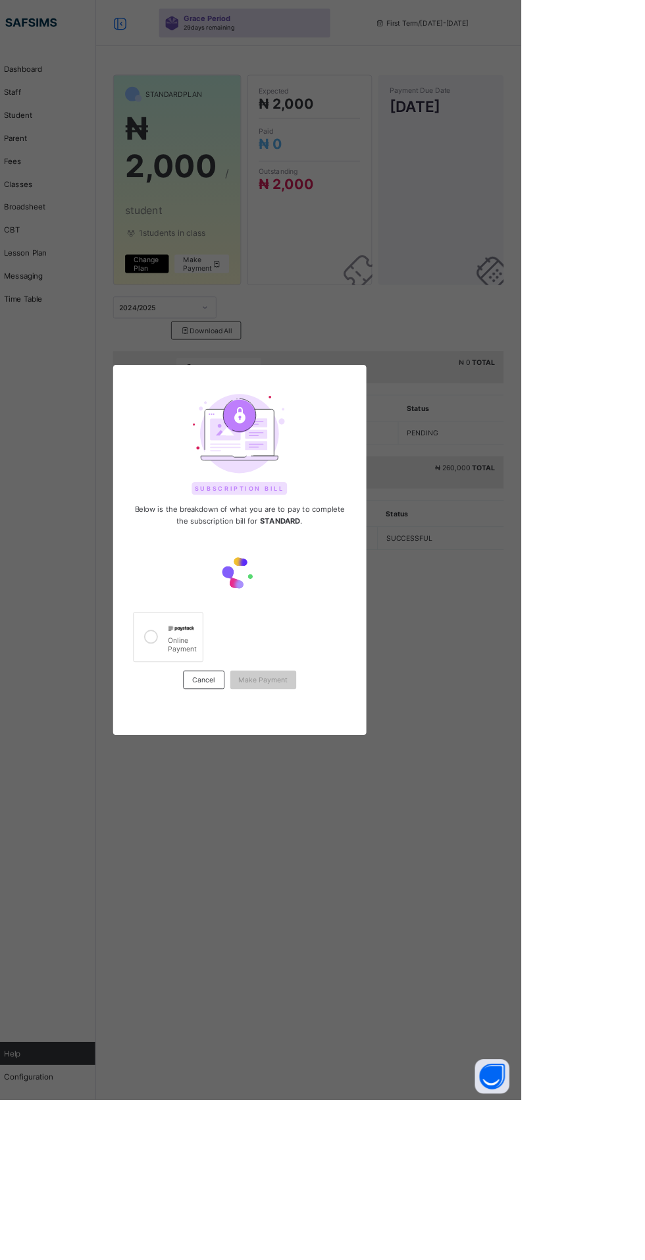
click at [306, 790] on div "Cancel" at bounding box center [281, 779] width 47 height 21
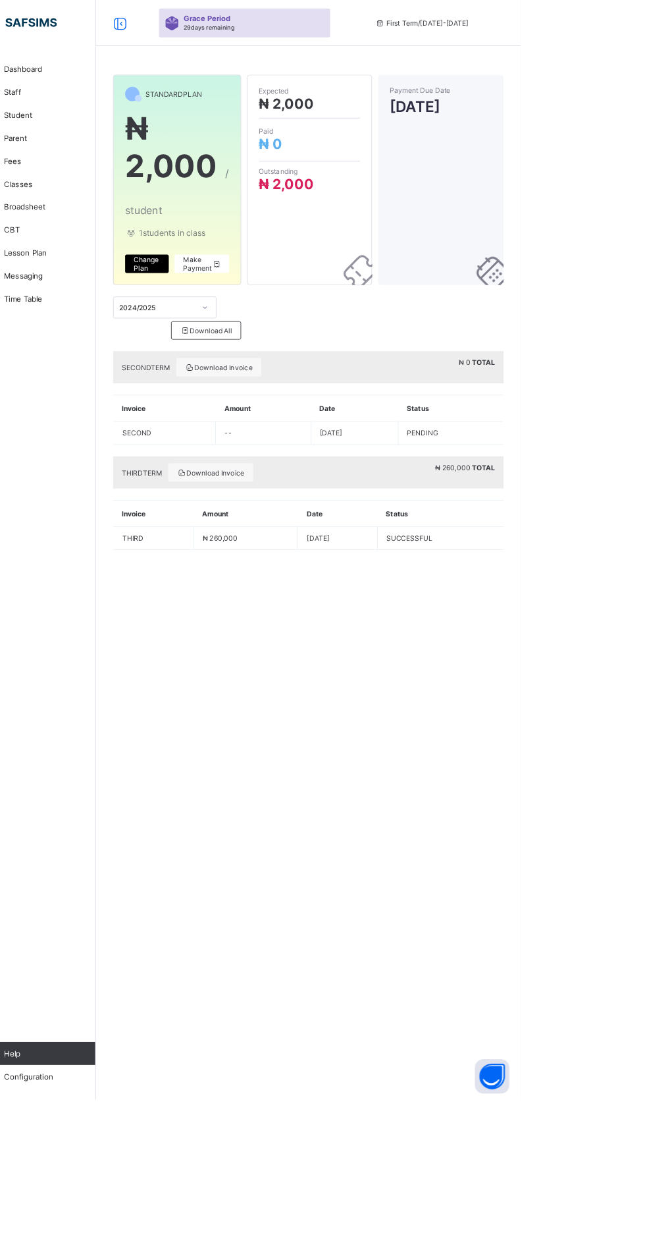
click at [296, 303] on iframe at bounding box center [322, 630] width 645 height 1260
click at [271, 236] on span "₦ 2,000 / student" at bounding box center [251, 190] width 119 height 128
click at [300, 191] on span "₦ 2,000 / student" at bounding box center [251, 190] width 119 height 128
click at [288, 300] on span "Make Payment" at bounding box center [280, 302] width 44 height 20
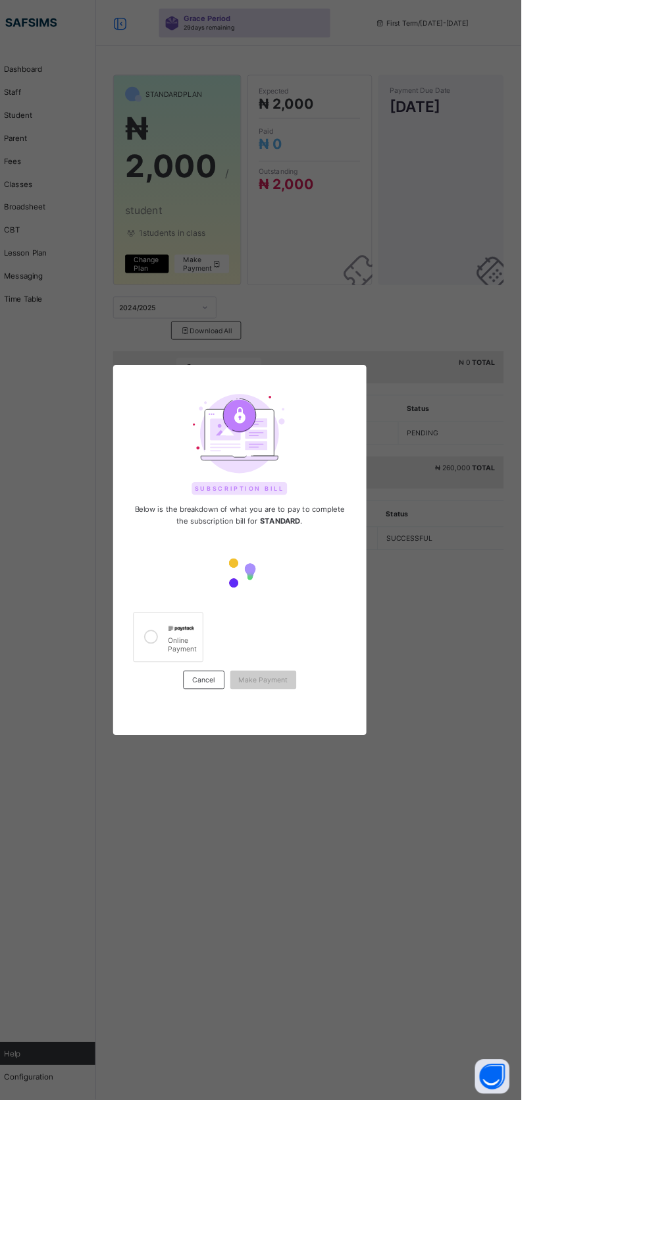
click at [272, 917] on body "Grace Period 29 days remaining First Term / [DATE]-[DATE] Technical Support [EM…" at bounding box center [322, 630] width 645 height 1260
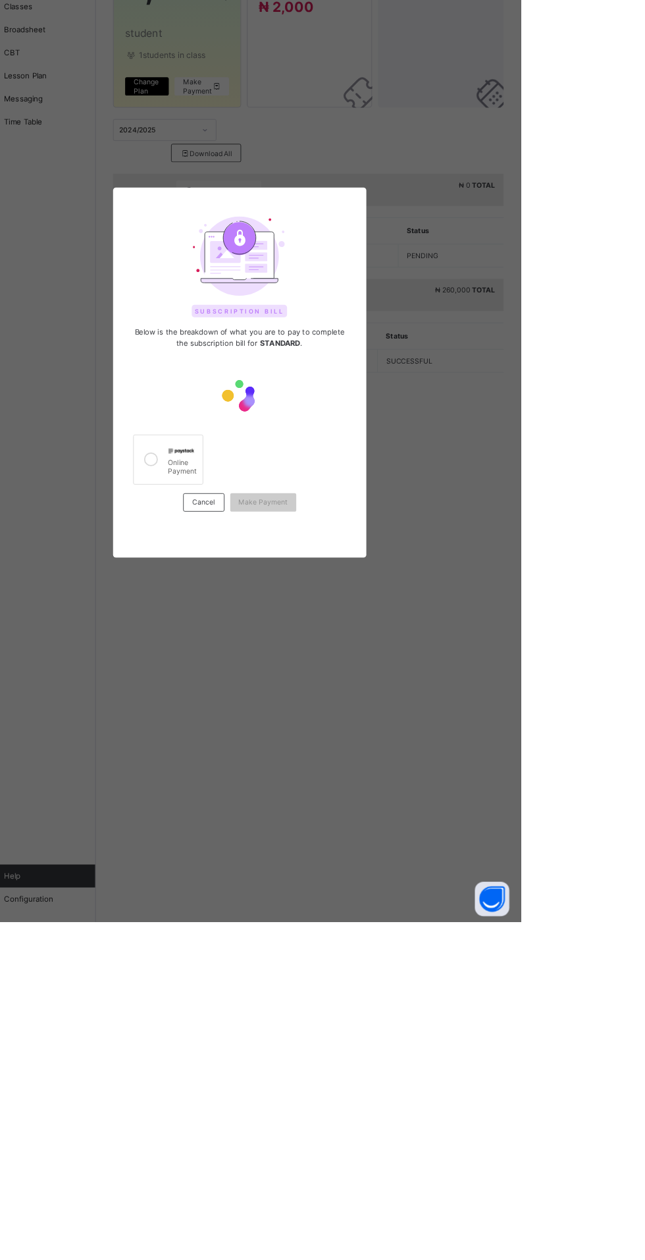
click at [281, 759] on label "Online Payment" at bounding box center [241, 729] width 80 height 57
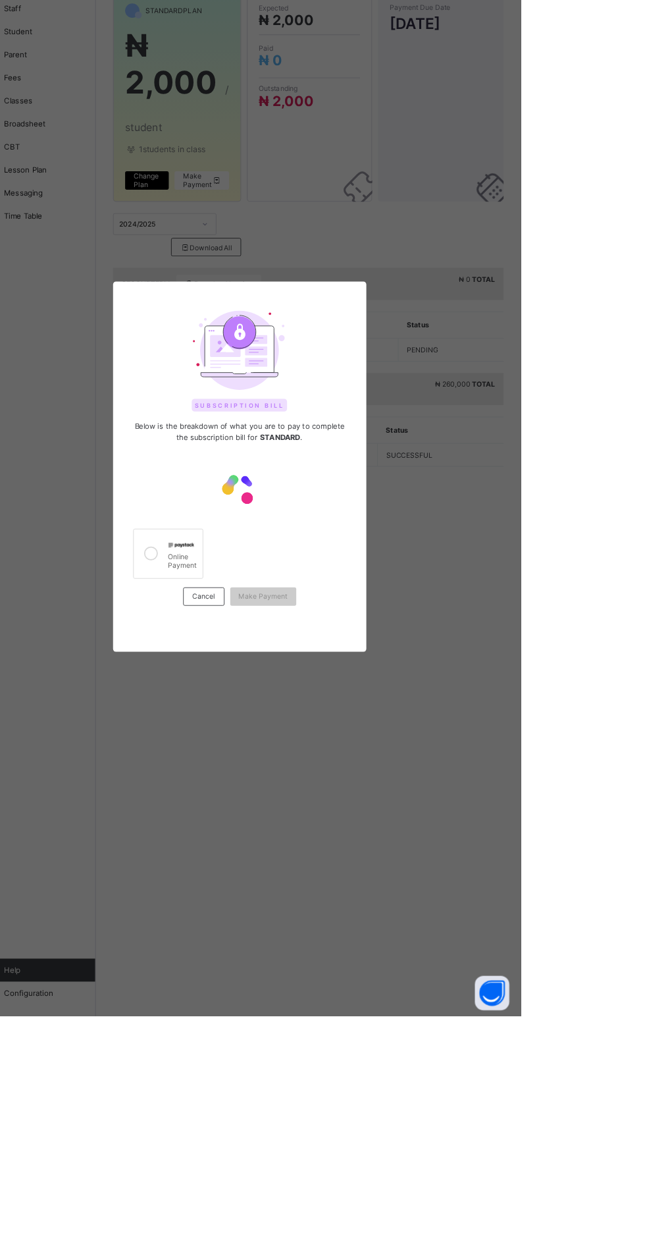
click at [341, 842] on body "Grace Period 29 days remaining First Term / [DATE]-[DATE] Technical Support [EM…" at bounding box center [322, 630] width 645 height 1260
